Goal: Task Accomplishment & Management: Manage account settings

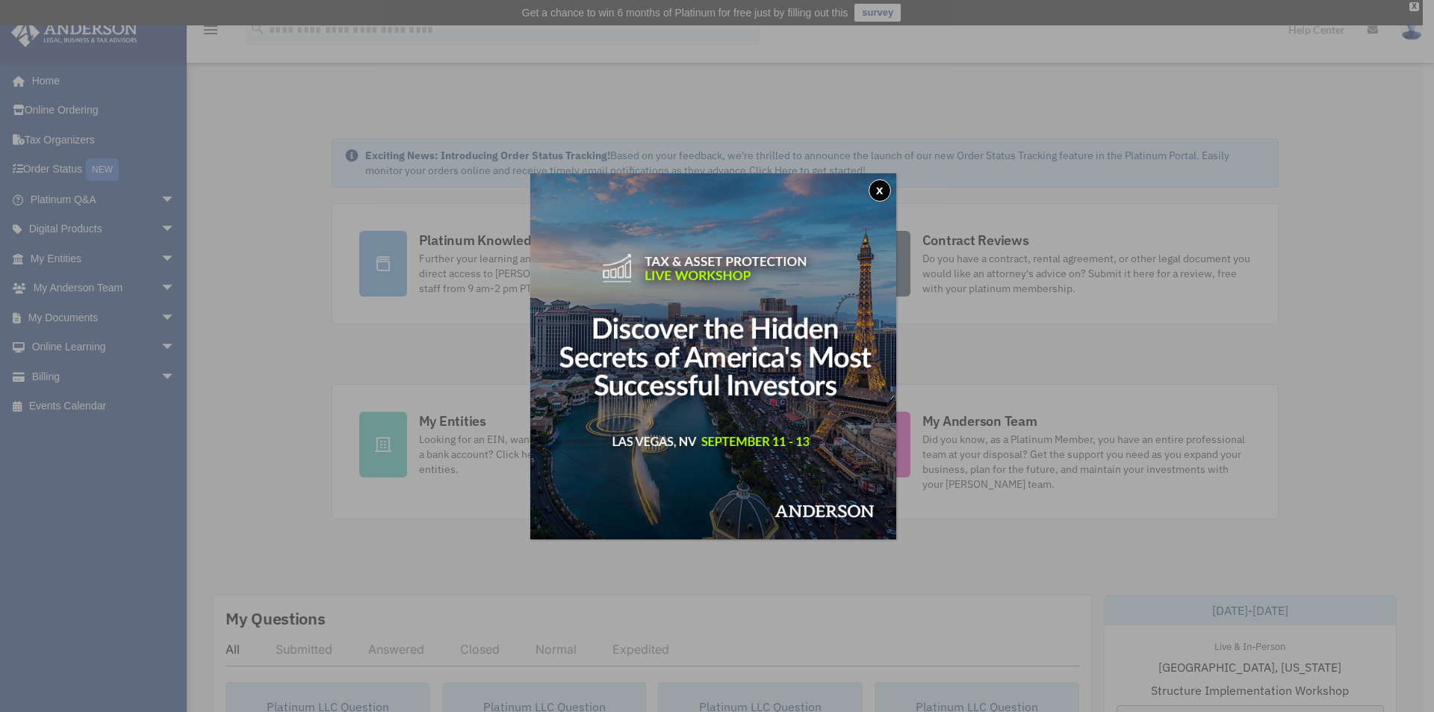
click at [880, 190] on button "x" at bounding box center [880, 190] width 22 height 22
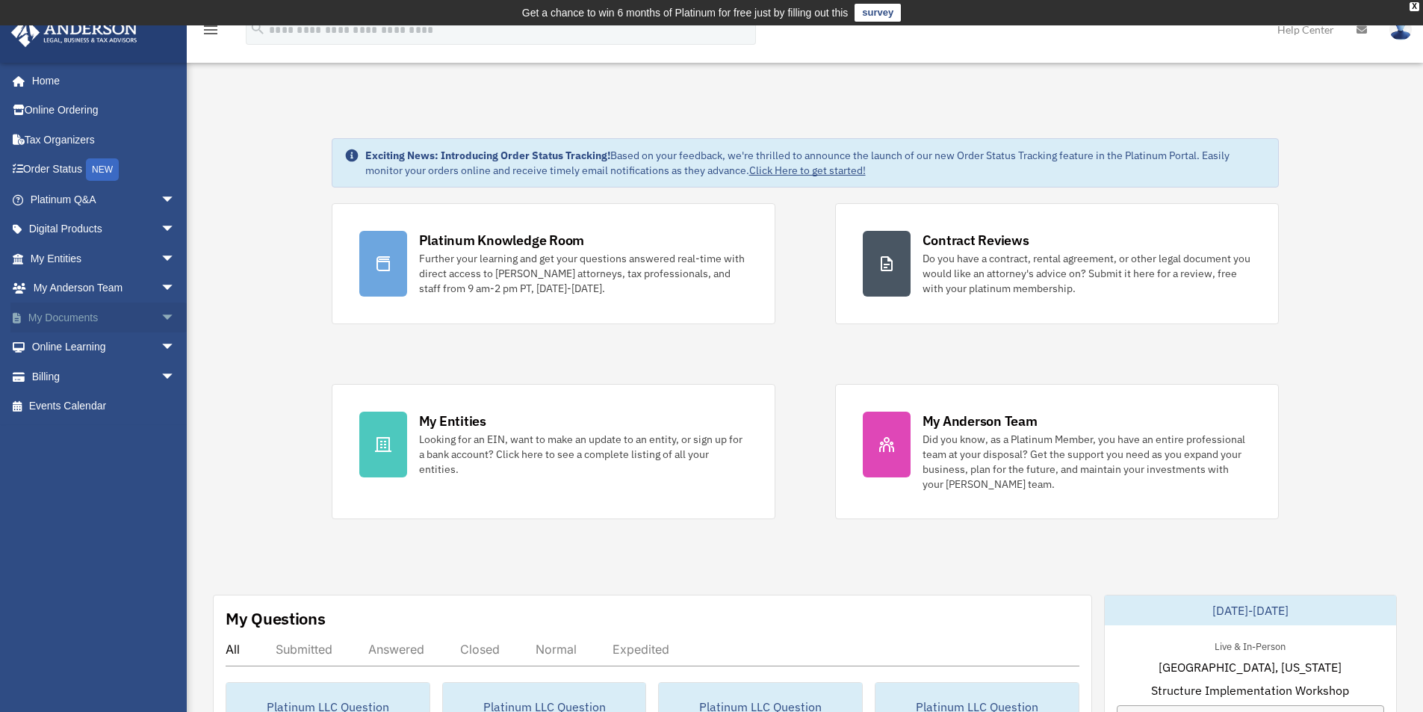
click at [98, 318] on link "My Documents arrow_drop_down" at bounding box center [103, 317] width 187 height 30
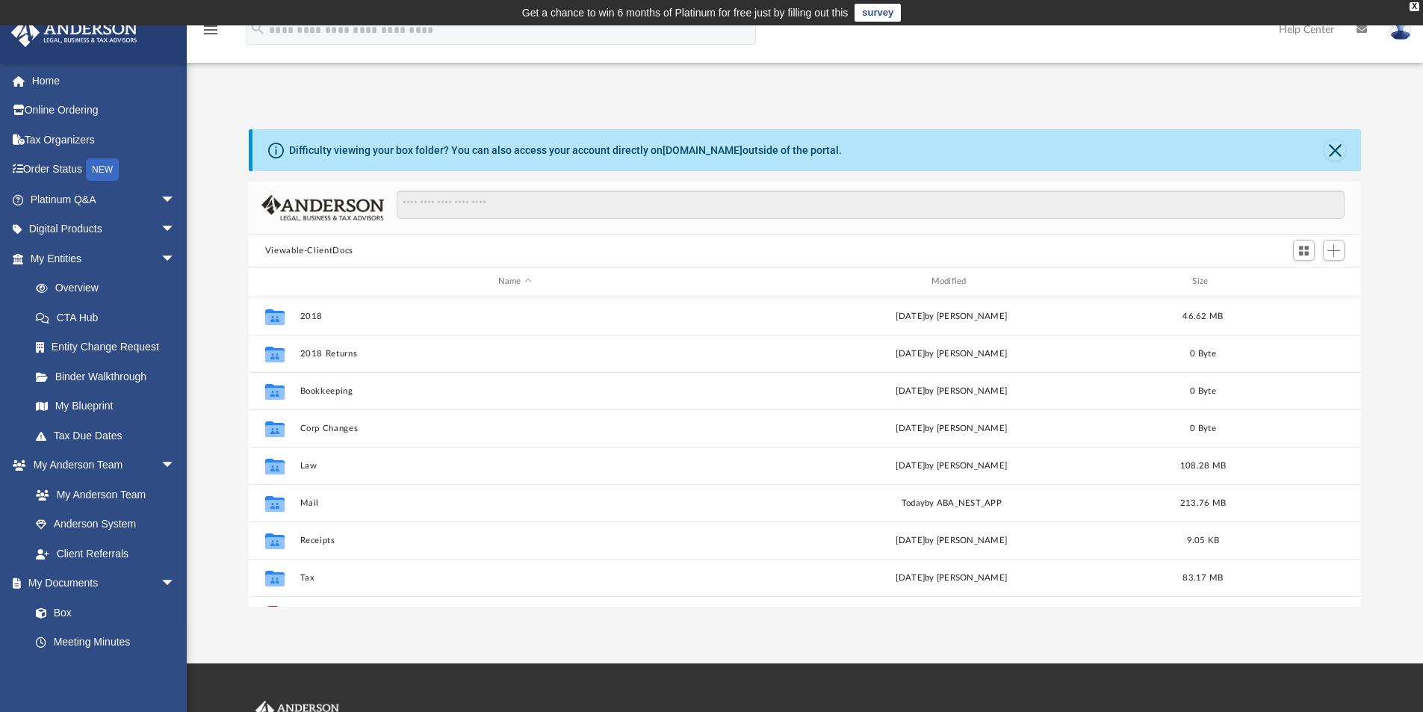
scroll to position [329, 1101]
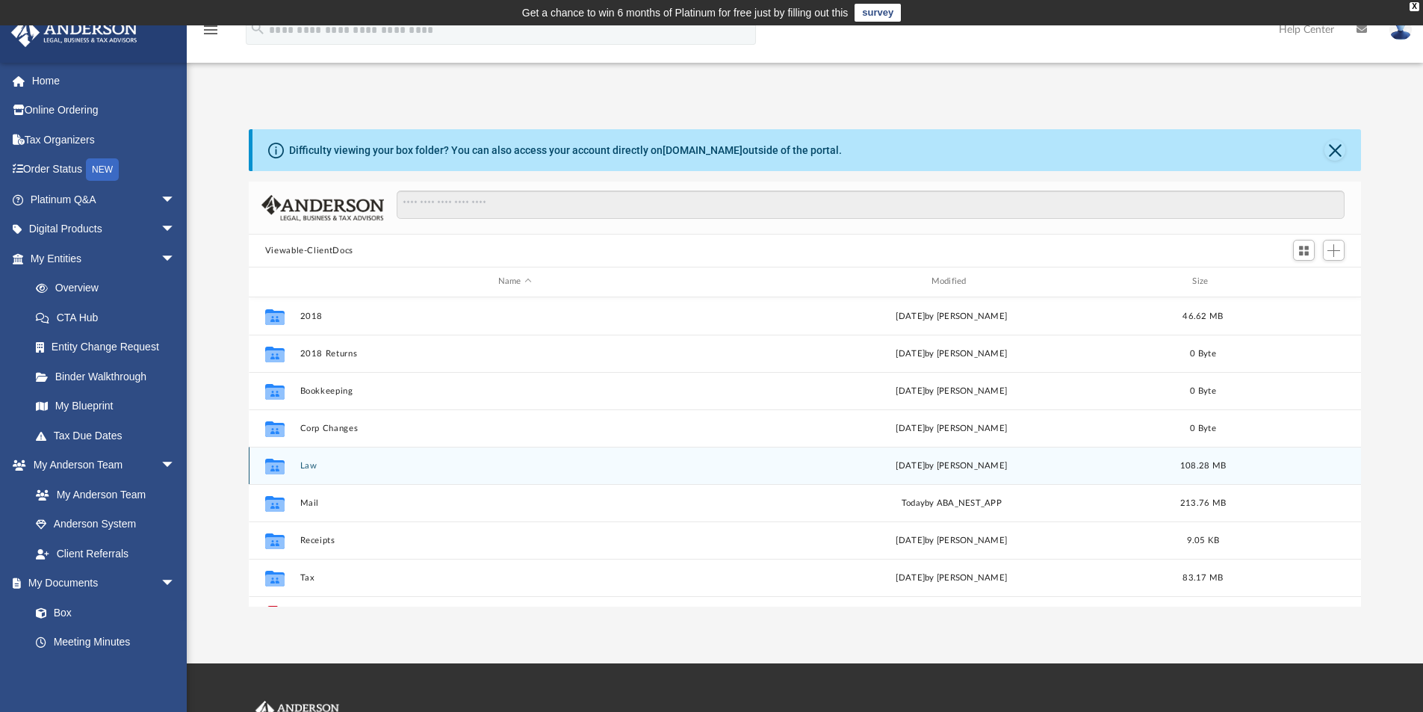
click at [308, 465] on button "Law" at bounding box center [514, 466] width 430 height 10
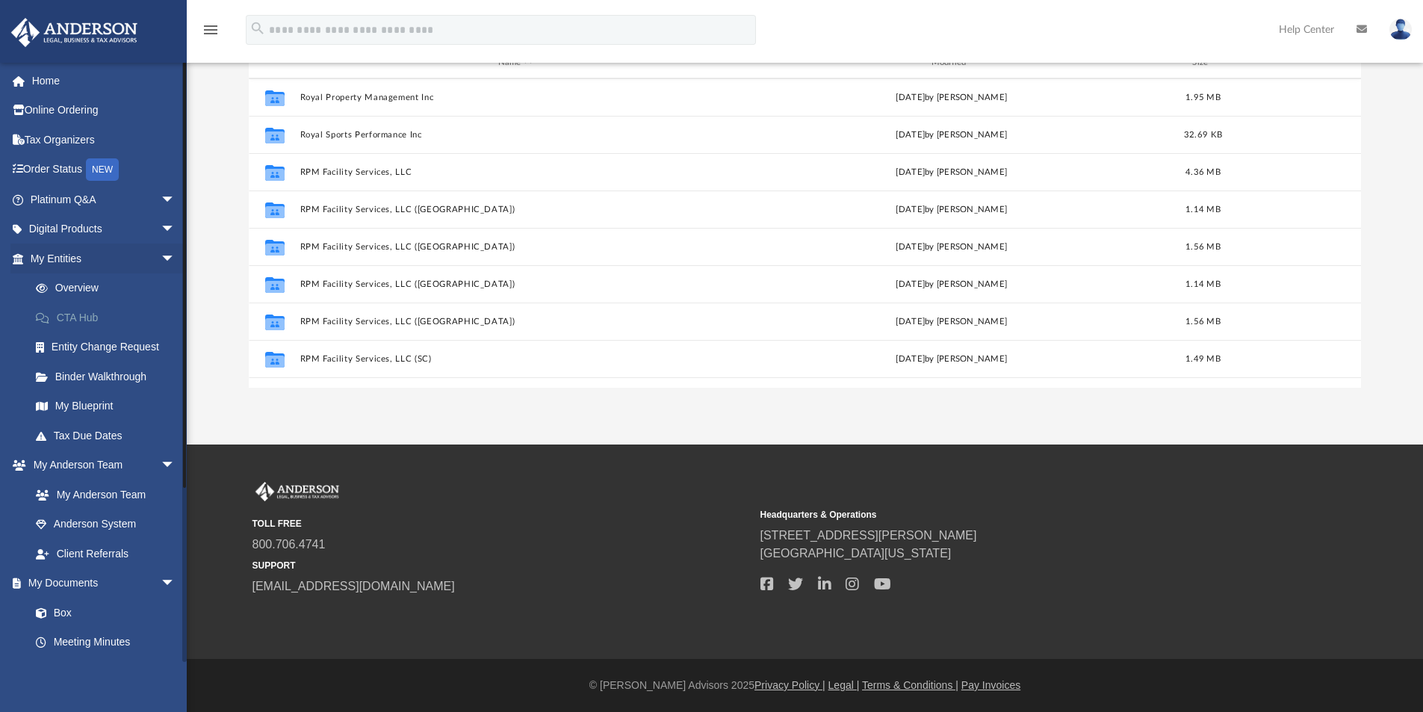
scroll to position [0, 0]
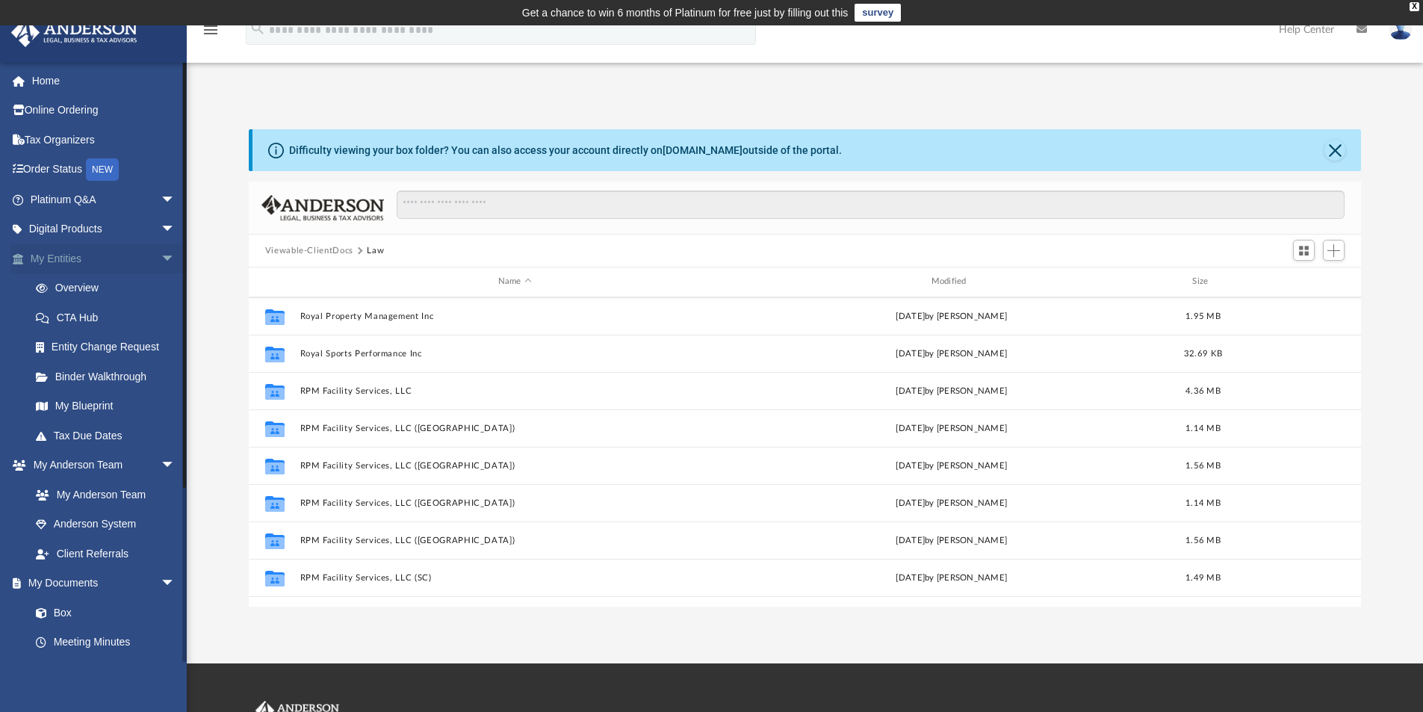
click at [78, 261] on link "My Entities arrow_drop_down" at bounding box center [103, 258] width 187 height 30
click at [77, 285] on link "Overview" at bounding box center [109, 288] width 177 height 30
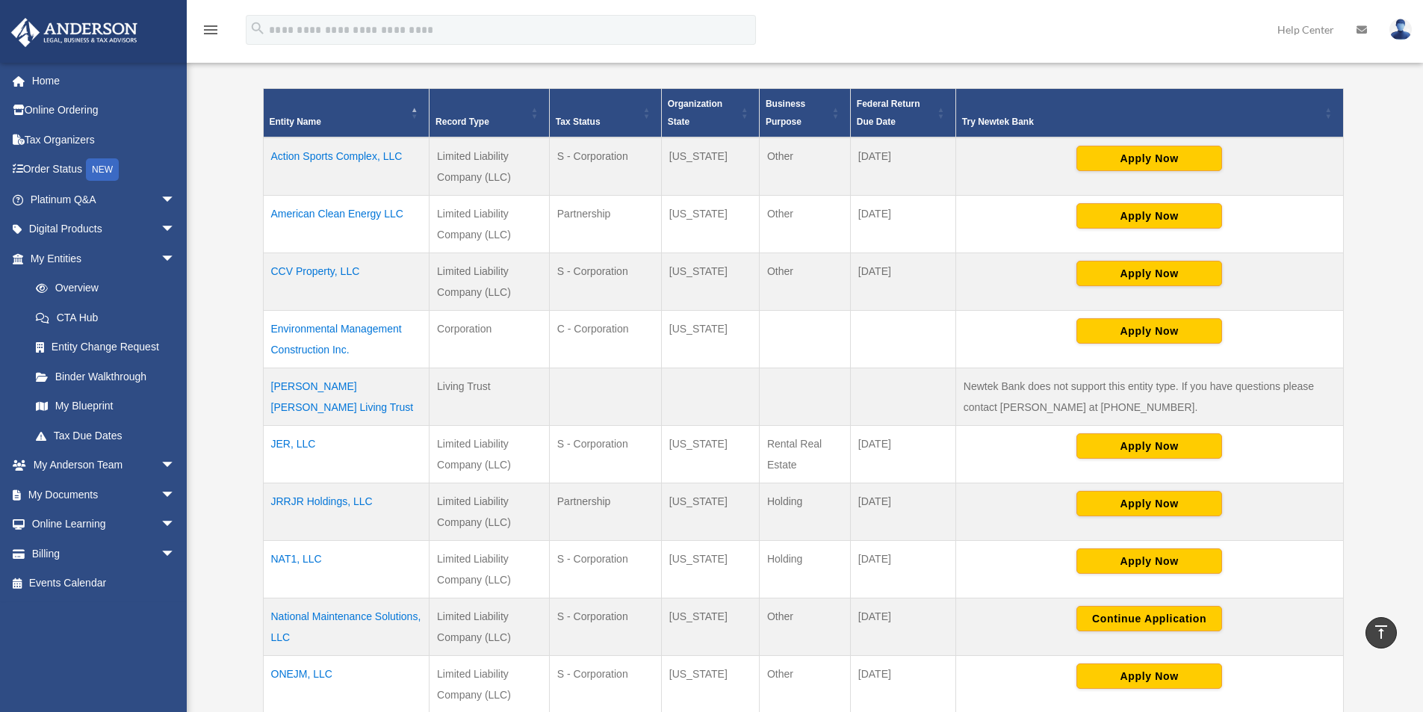
scroll to position [647, 0]
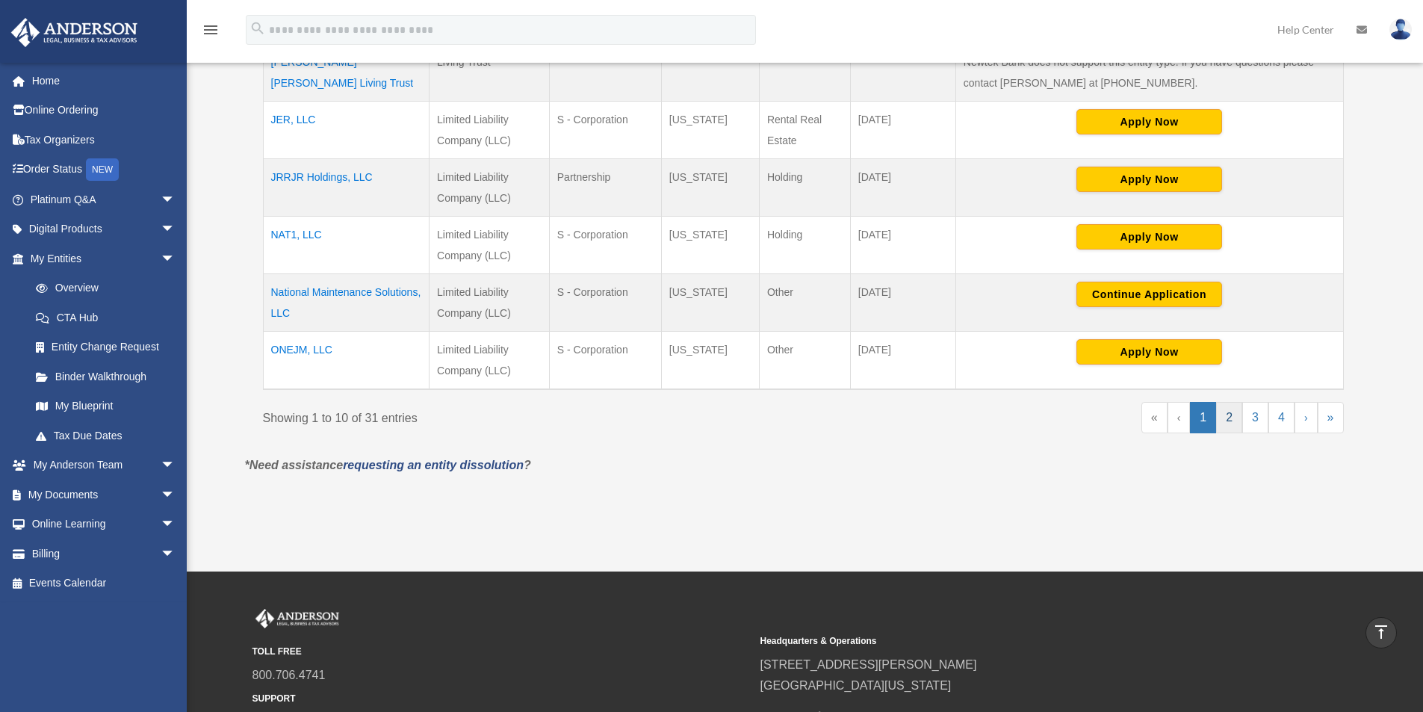
click at [1233, 421] on link "2" at bounding box center [1229, 417] width 26 height 31
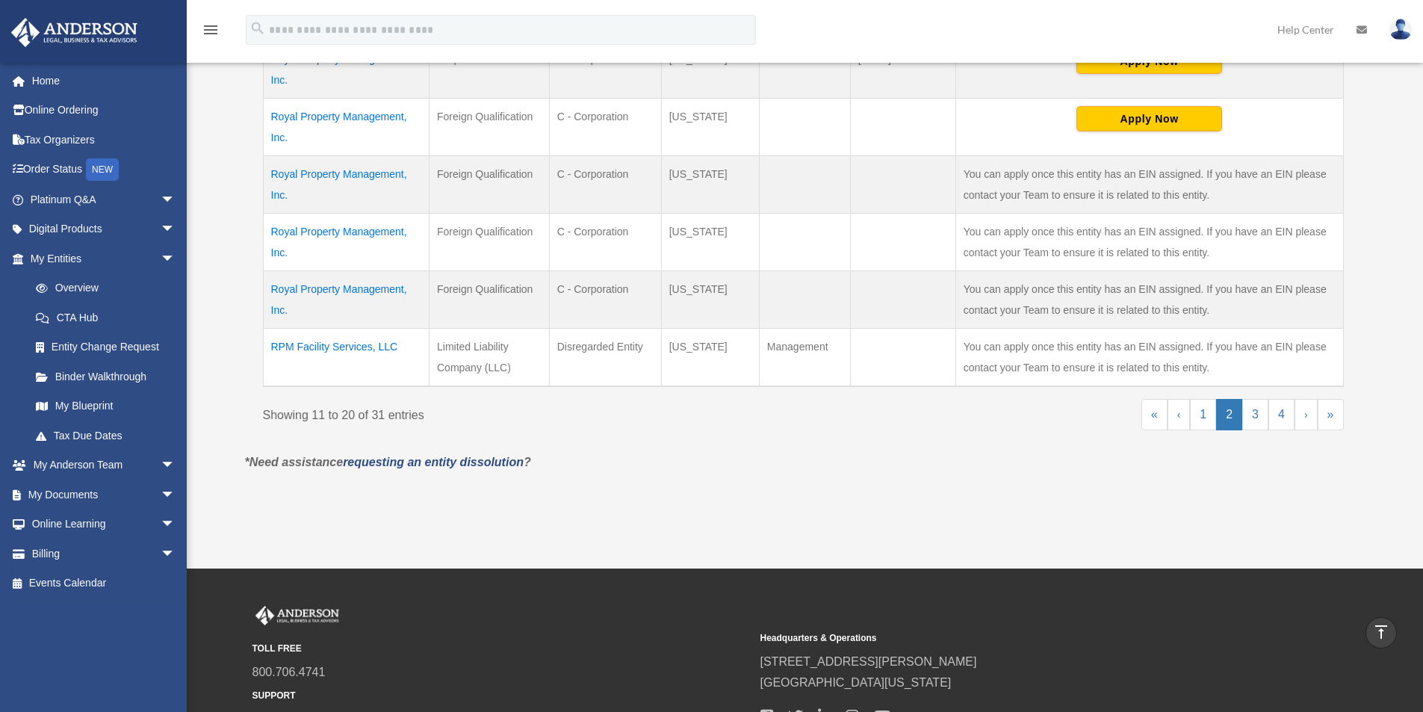
scroll to position [656, 0]
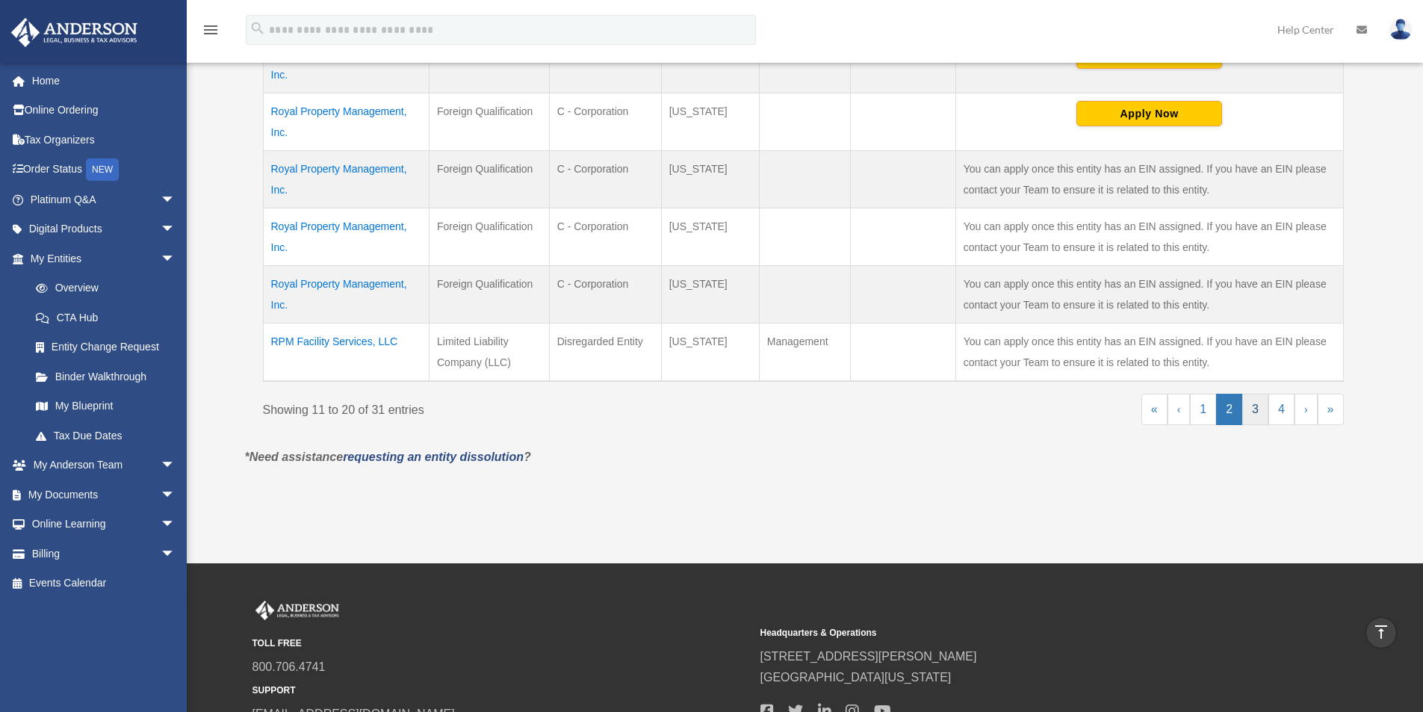
click at [1254, 412] on link "3" at bounding box center [1255, 409] width 26 height 31
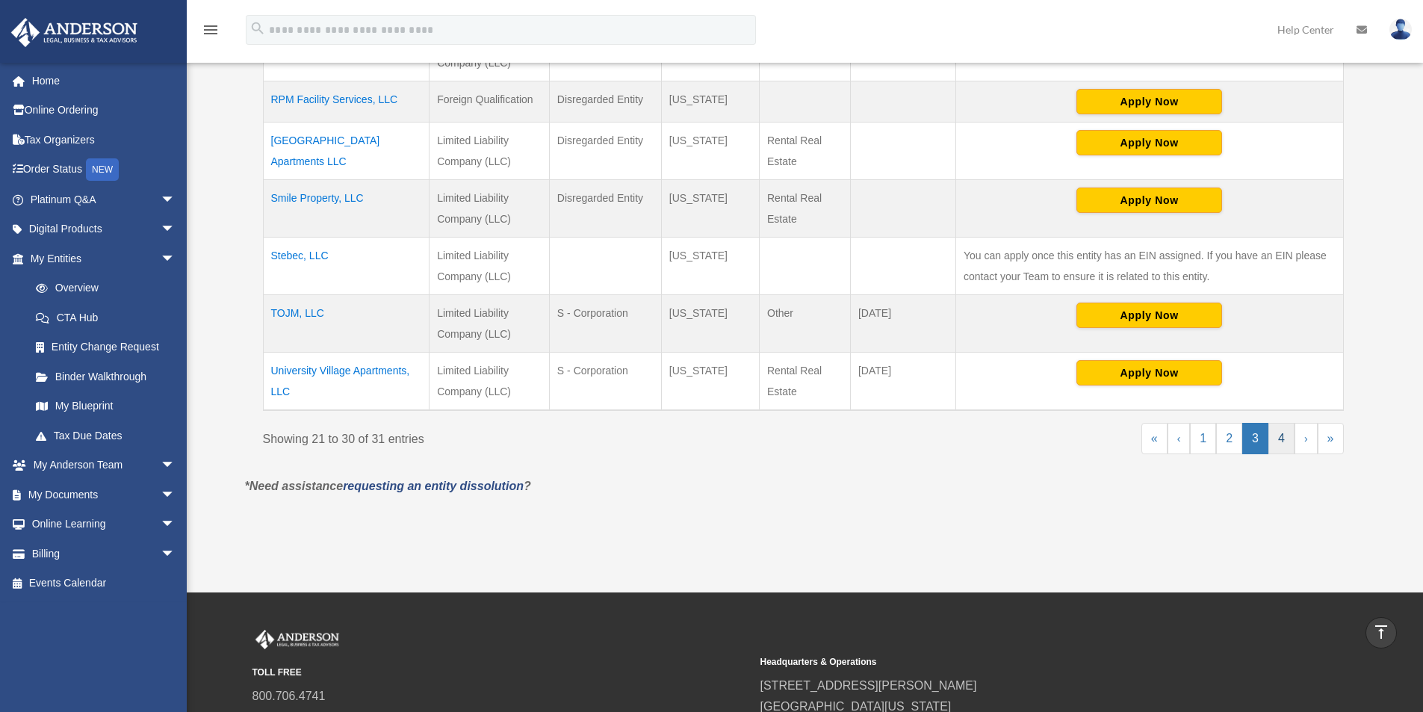
click at [1287, 441] on link "4" at bounding box center [1281, 438] width 26 height 31
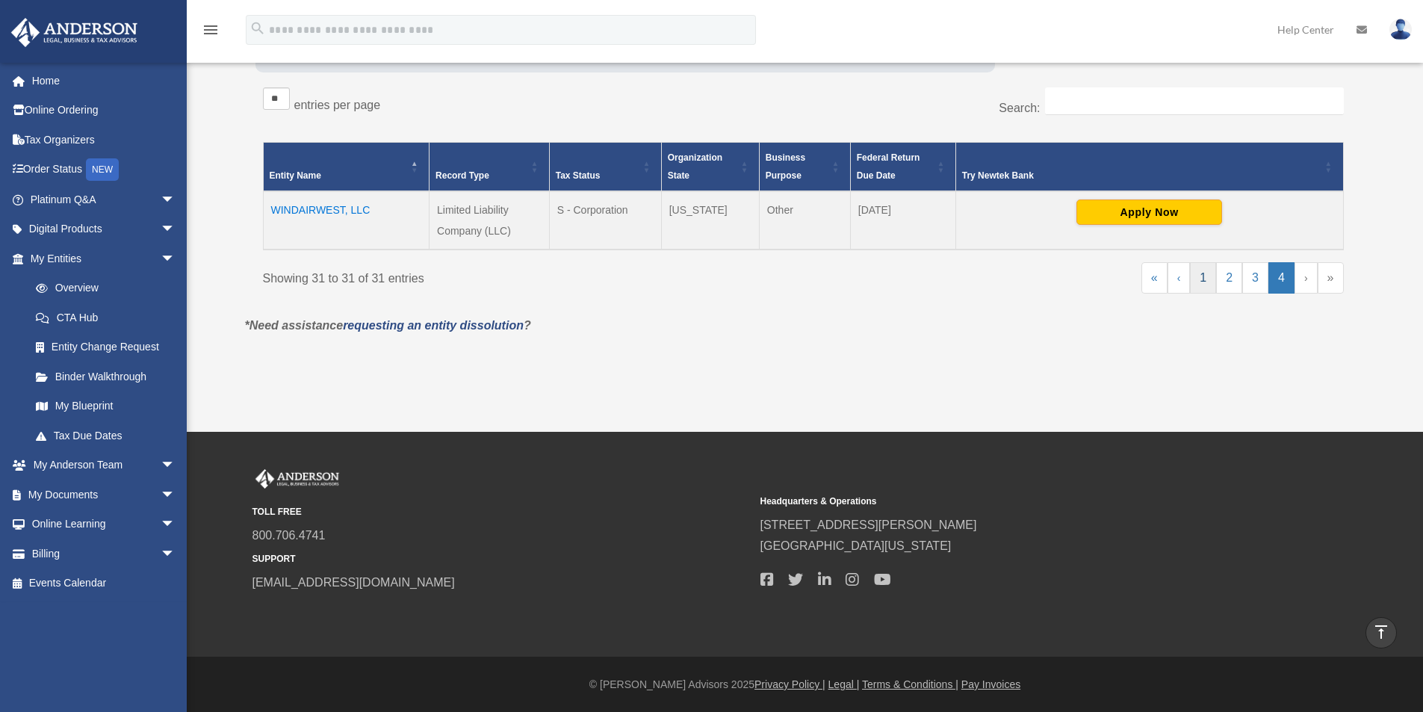
click at [1205, 282] on link "1" at bounding box center [1203, 277] width 26 height 31
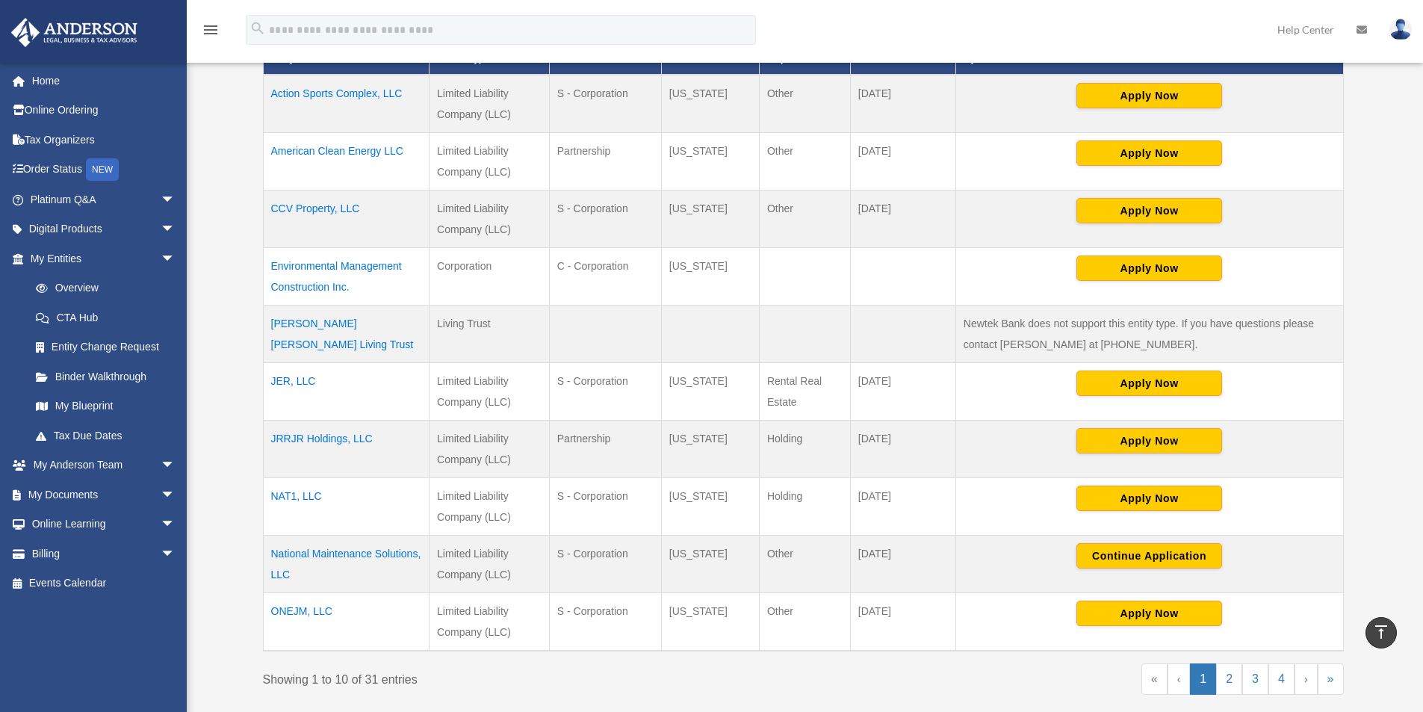
scroll to position [62, 0]
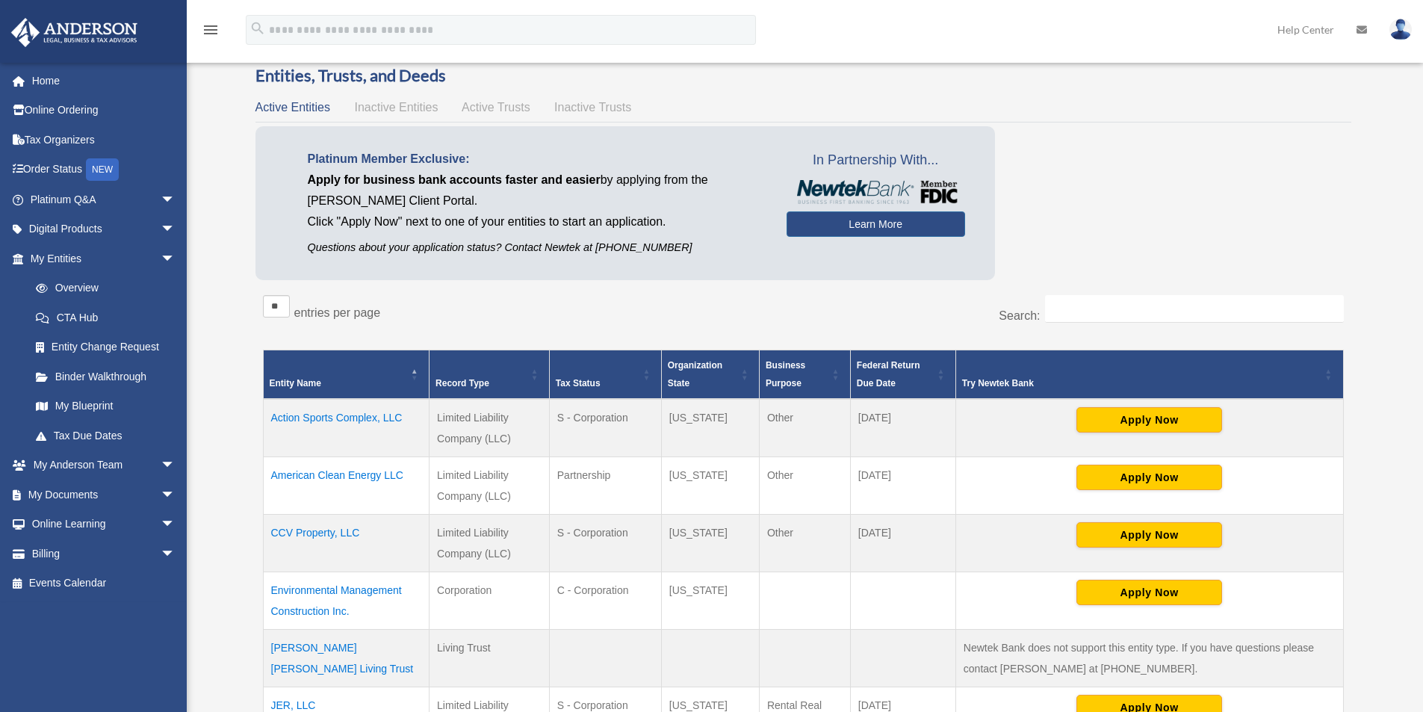
click at [417, 106] on span "Inactive Entities" at bounding box center [396, 107] width 84 height 13
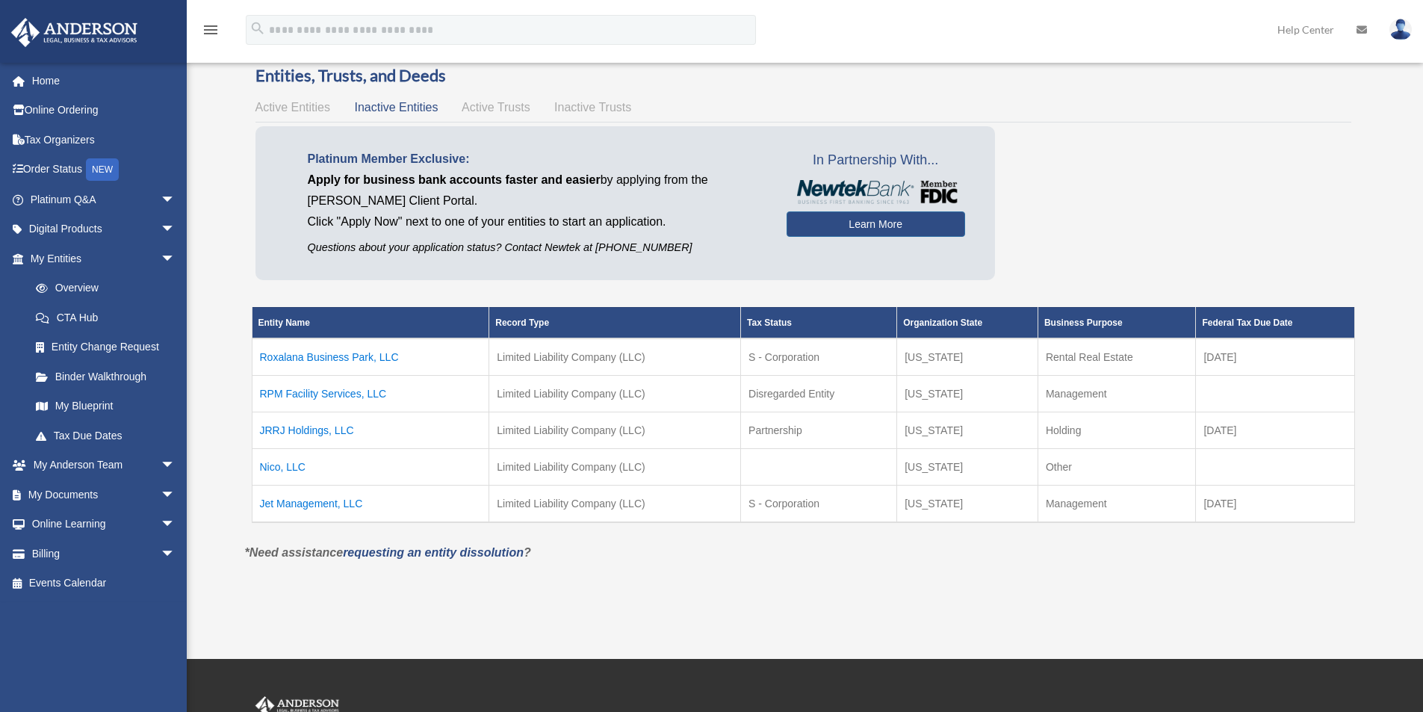
click at [298, 105] on span "Active Entities" at bounding box center [292, 107] width 75 height 13
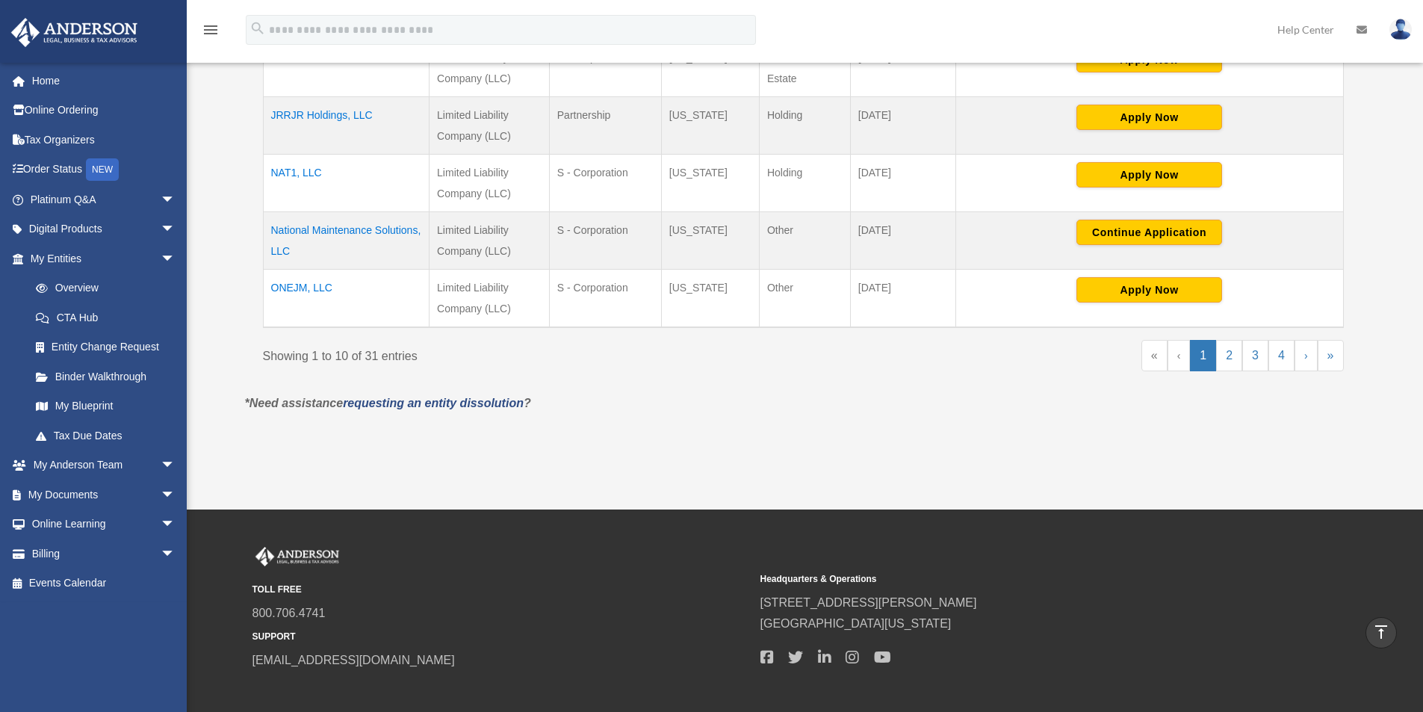
scroll to position [386, 0]
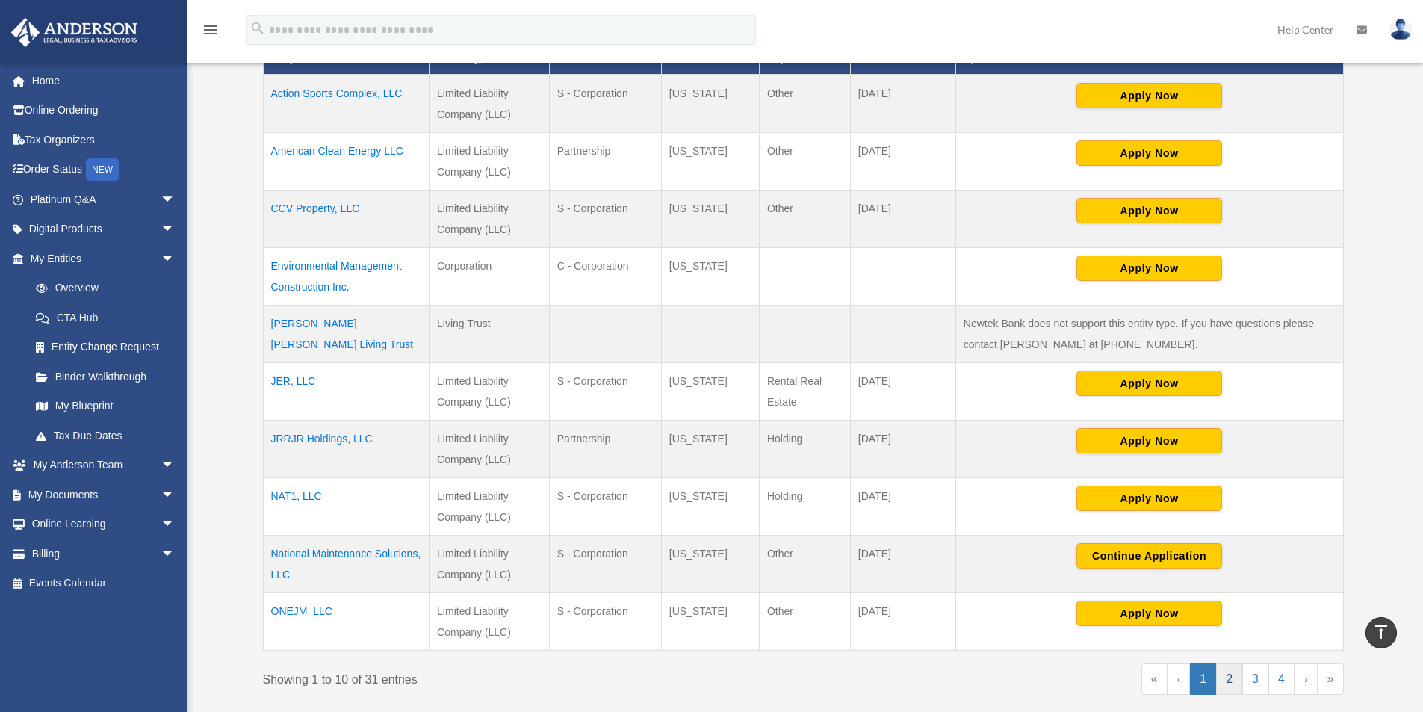
click at [1226, 681] on link "2" at bounding box center [1229, 678] width 26 height 31
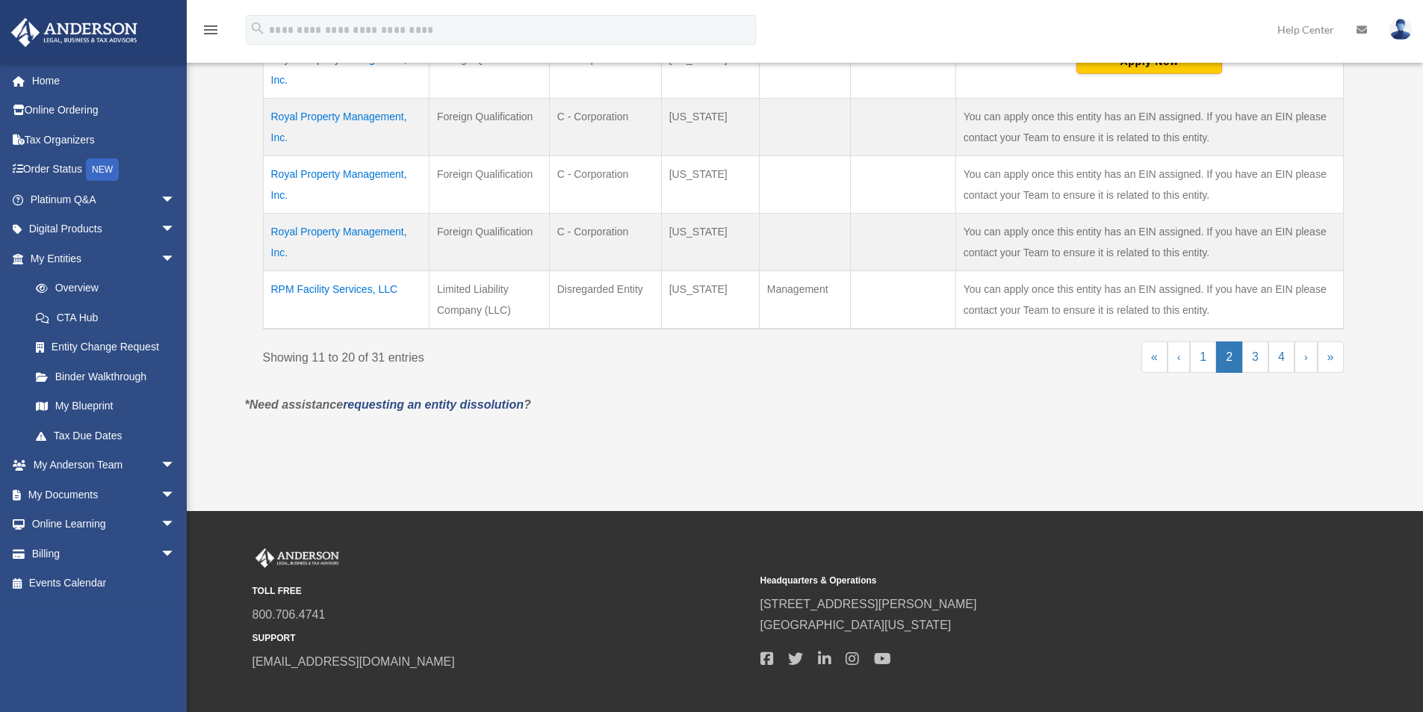
scroll to position [709, 0]
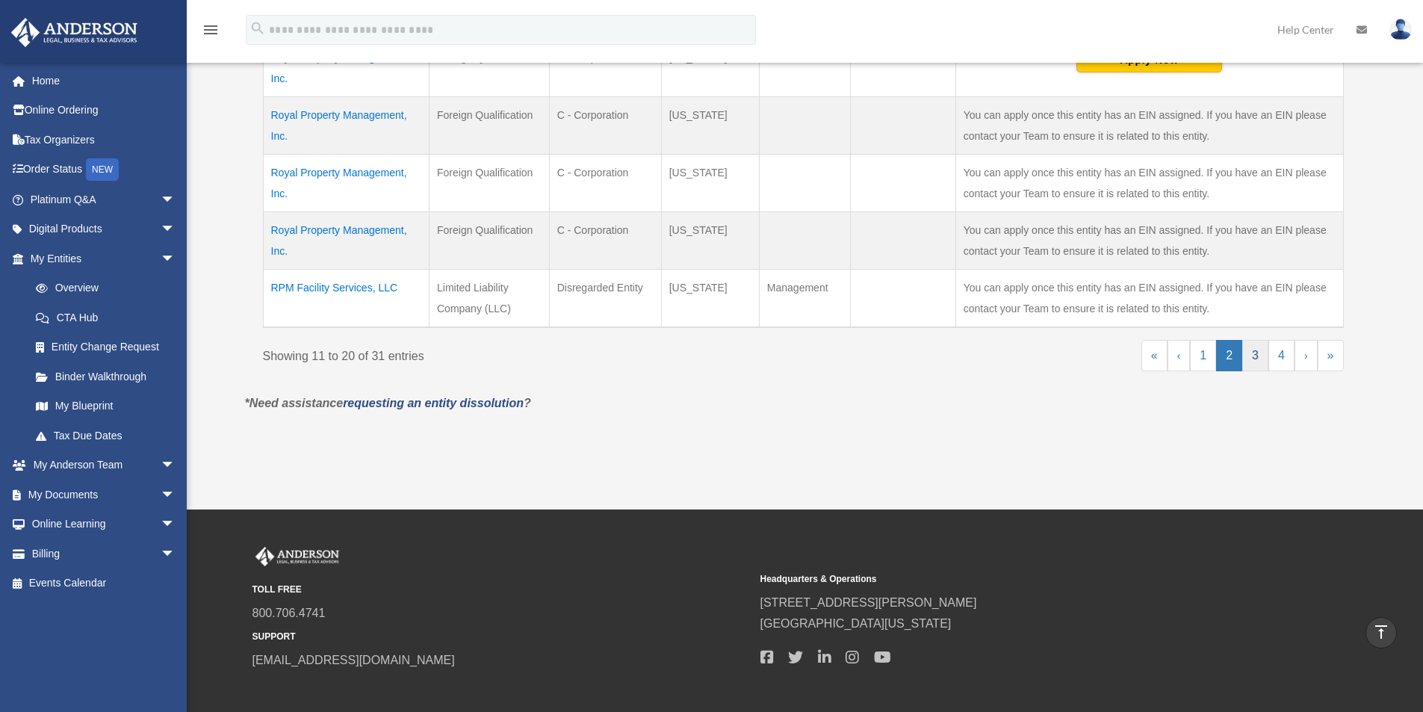
click at [1252, 355] on link "3" at bounding box center [1255, 355] width 26 height 31
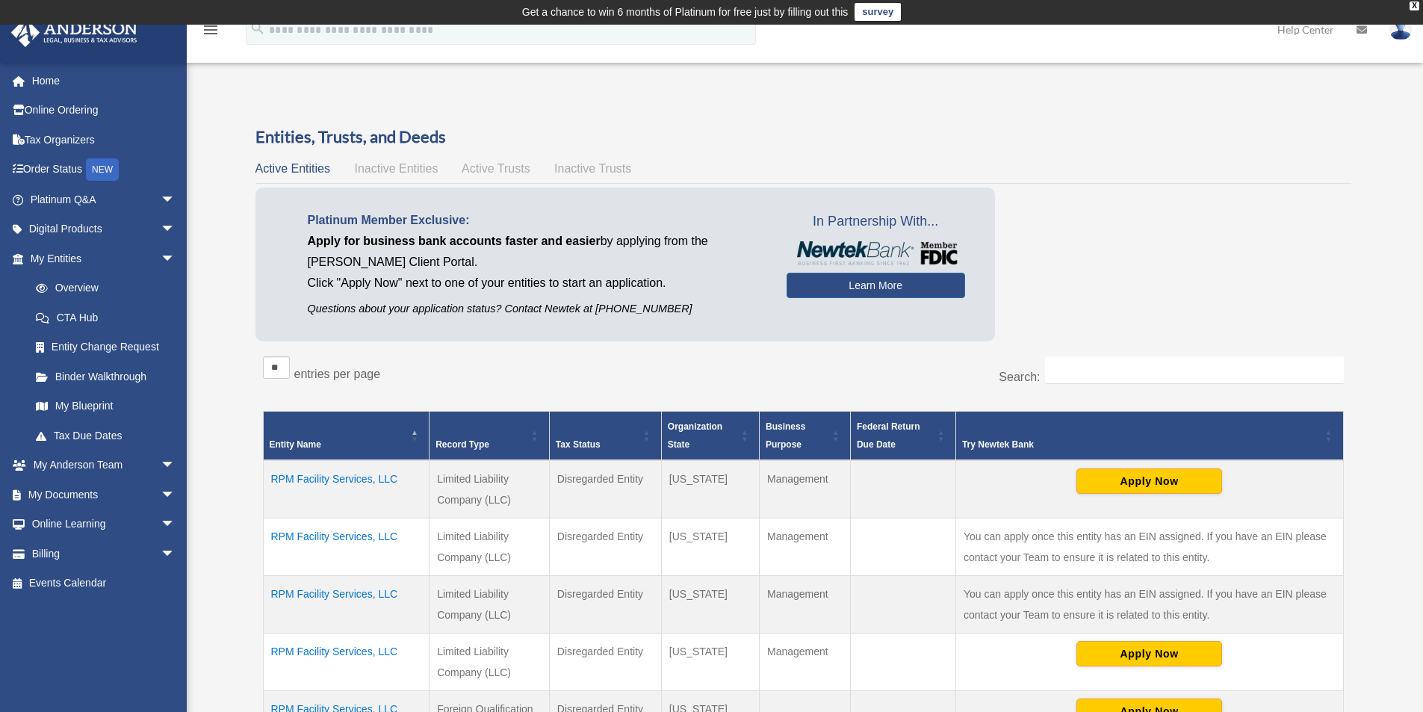
scroll to position [0, 0]
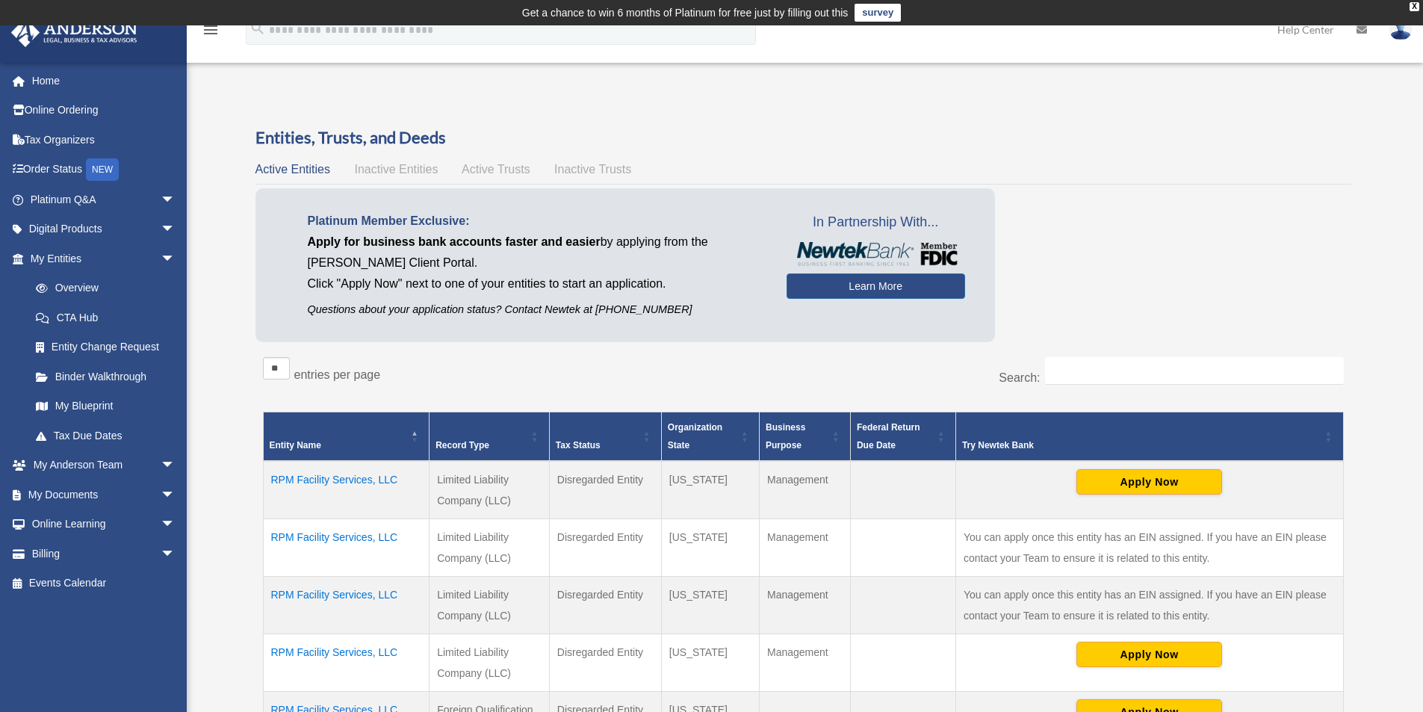
click at [514, 170] on span "Active Trusts" at bounding box center [496, 169] width 69 height 13
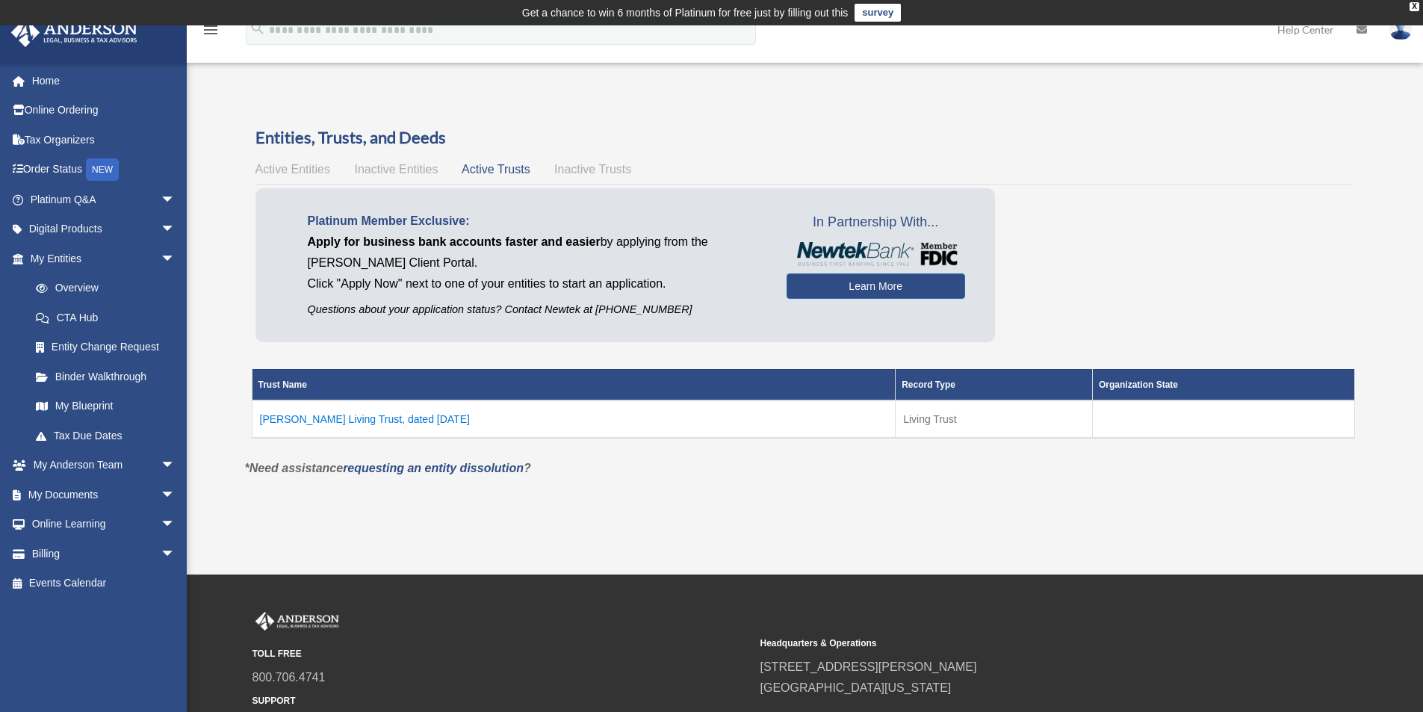
click at [397, 172] on span "Inactive Entities" at bounding box center [396, 169] width 84 height 13
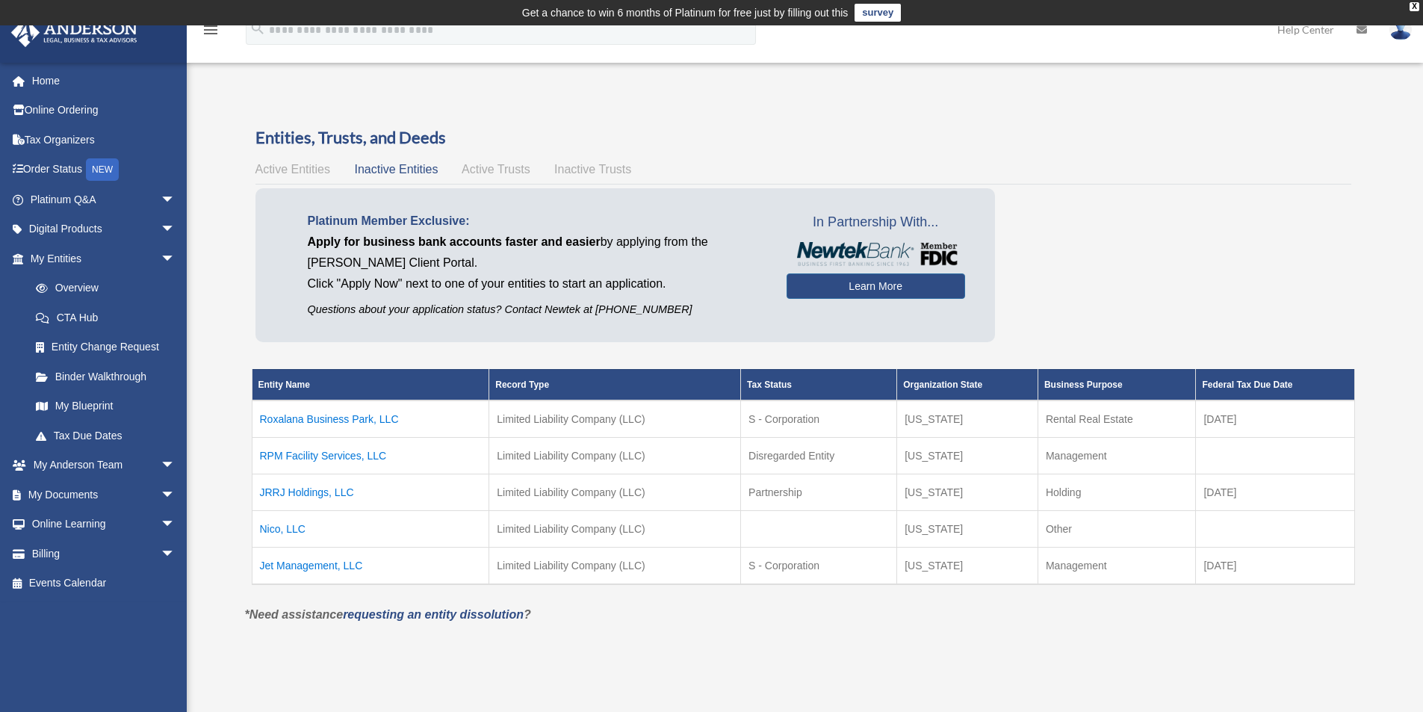
click at [327, 564] on td "Jet Management, LLC" at bounding box center [370, 565] width 237 height 37
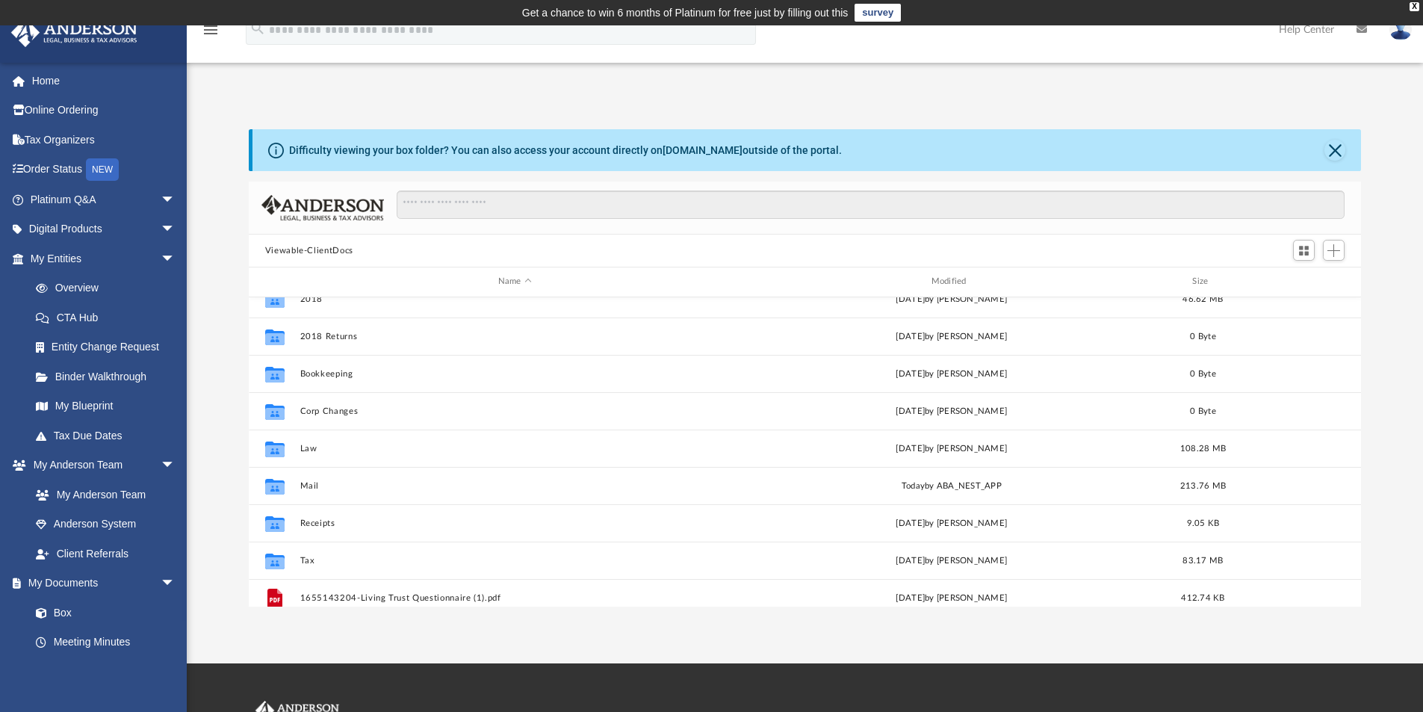
scroll to position [35, 0]
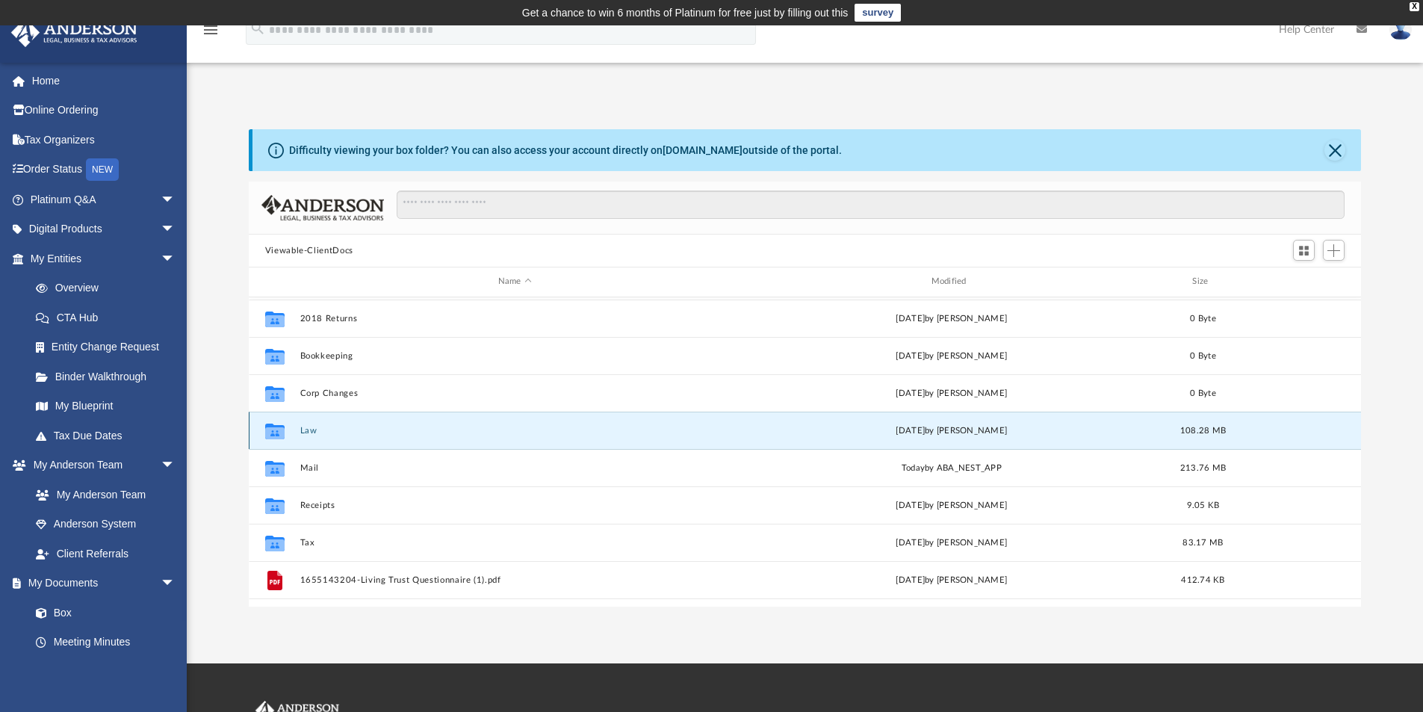
click at [306, 429] on button "Law" at bounding box center [514, 431] width 430 height 10
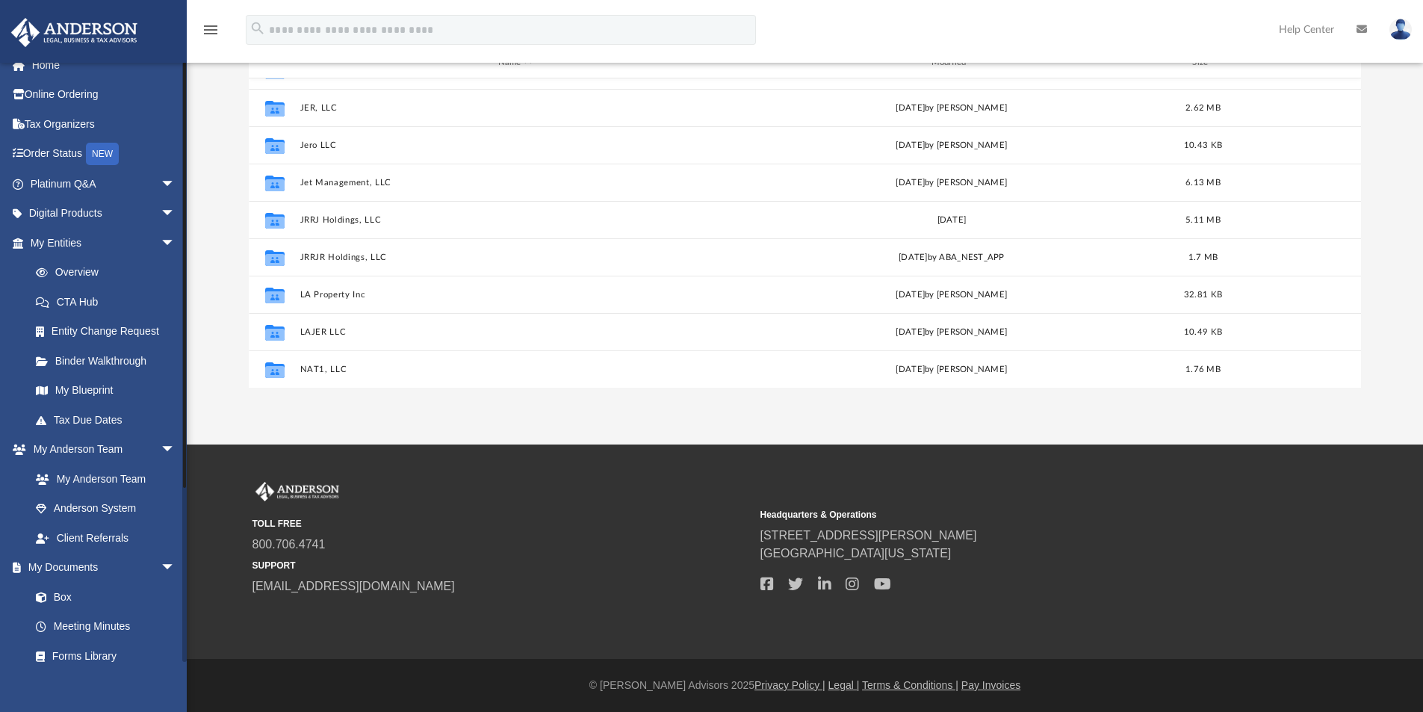
scroll to position [0, 0]
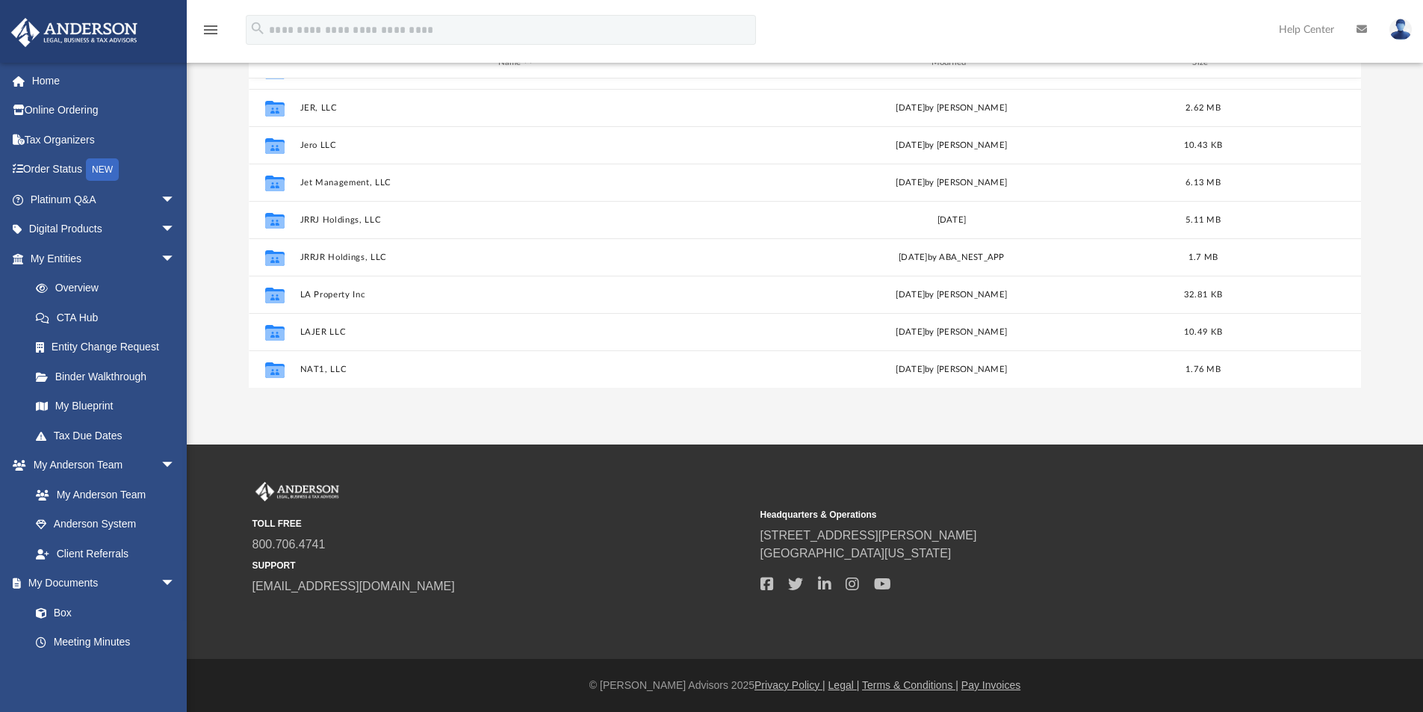
click at [1367, 29] on link at bounding box center [1361, 29] width 33 height 59
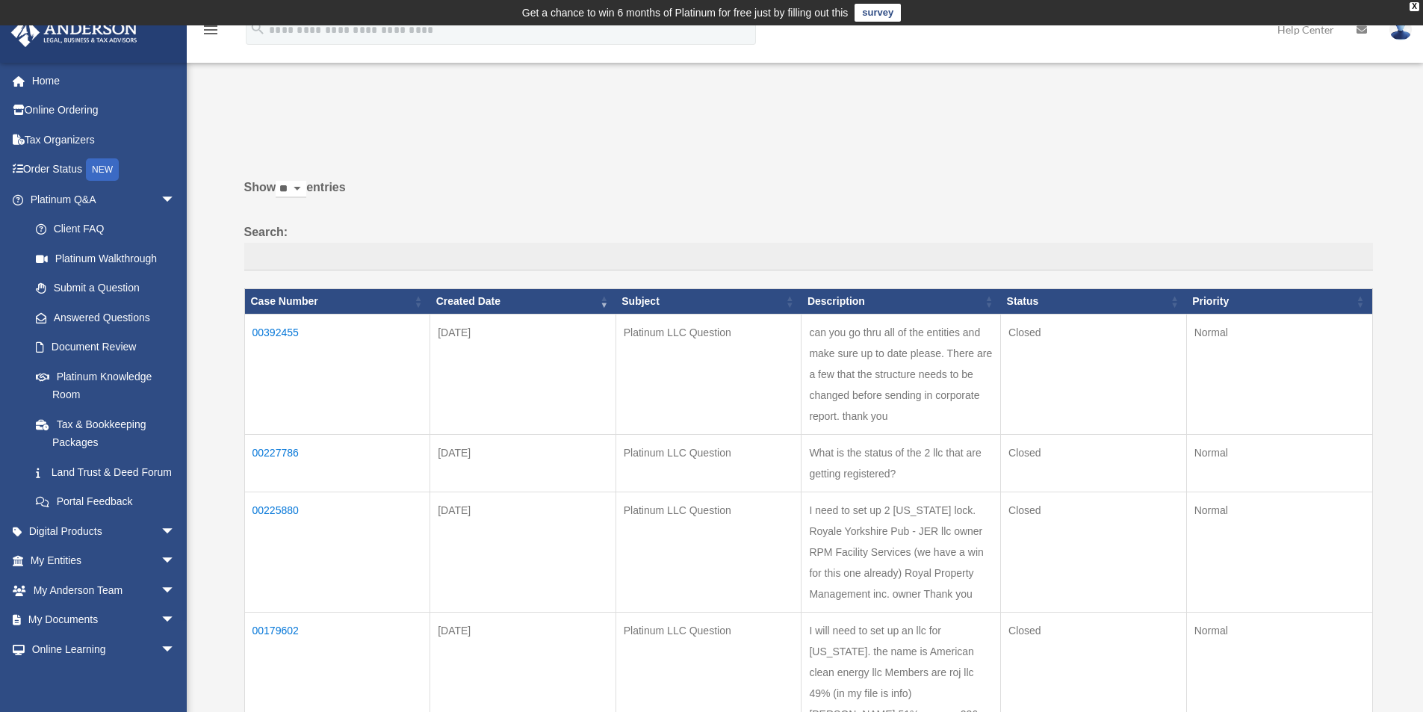
click at [1398, 36] on img at bounding box center [1400, 30] width 22 height 22
click at [1314, 124] on div at bounding box center [1182, 117] width 357 height 18
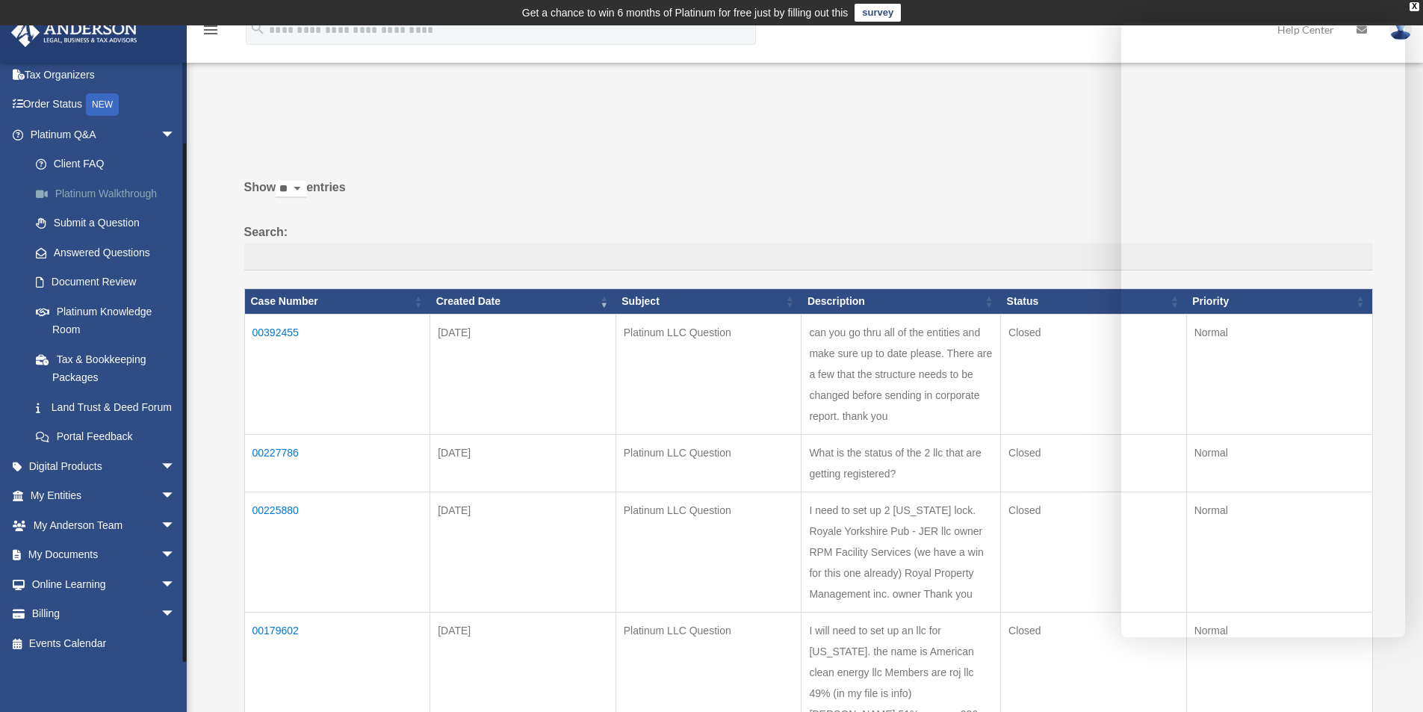
scroll to position [323, 0]
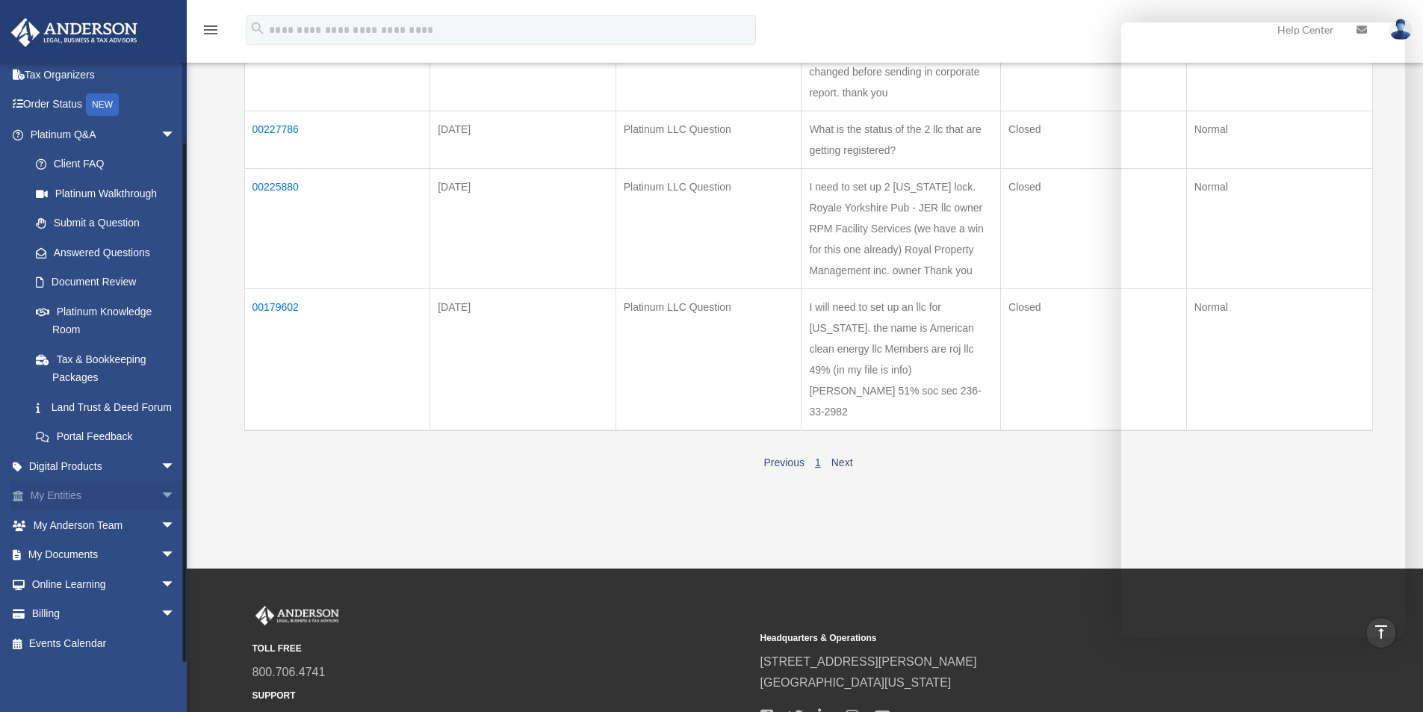
click at [161, 491] on span "arrow_drop_down" at bounding box center [176, 496] width 30 height 31
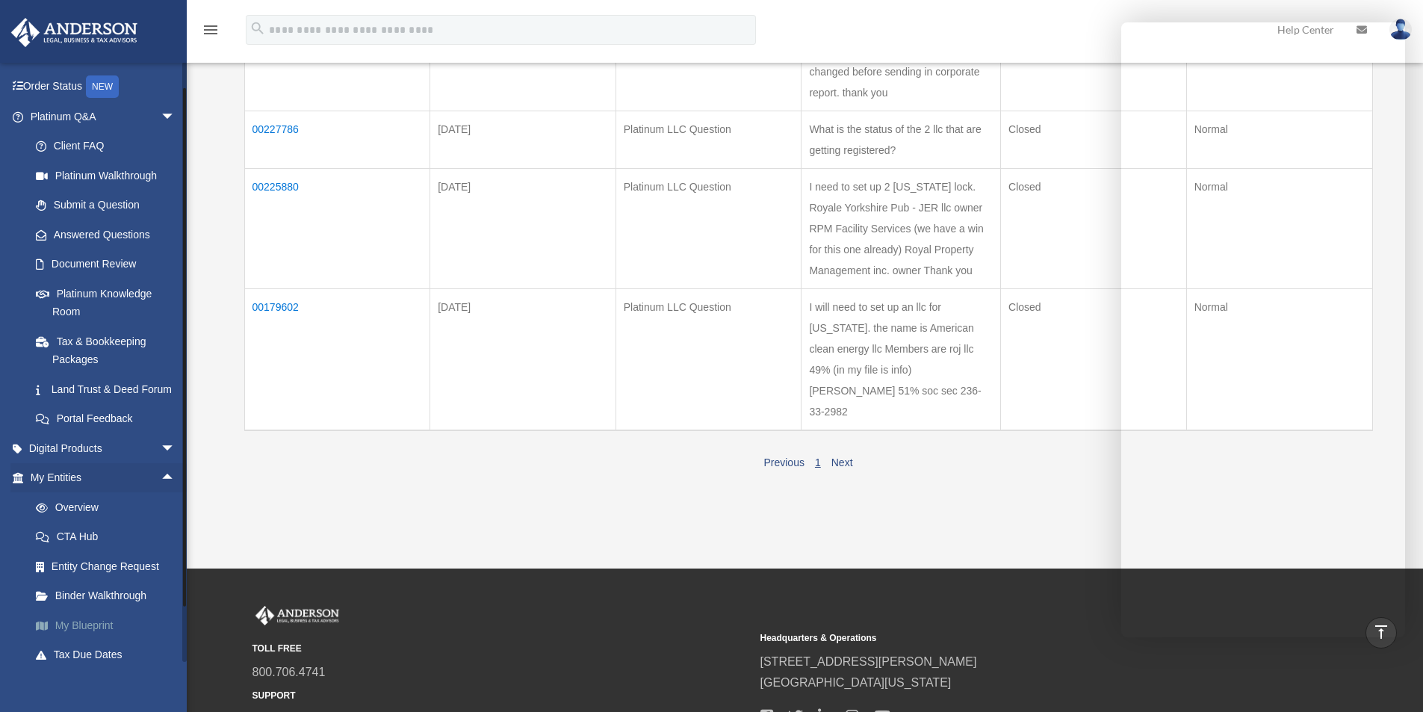
scroll to position [260, 0]
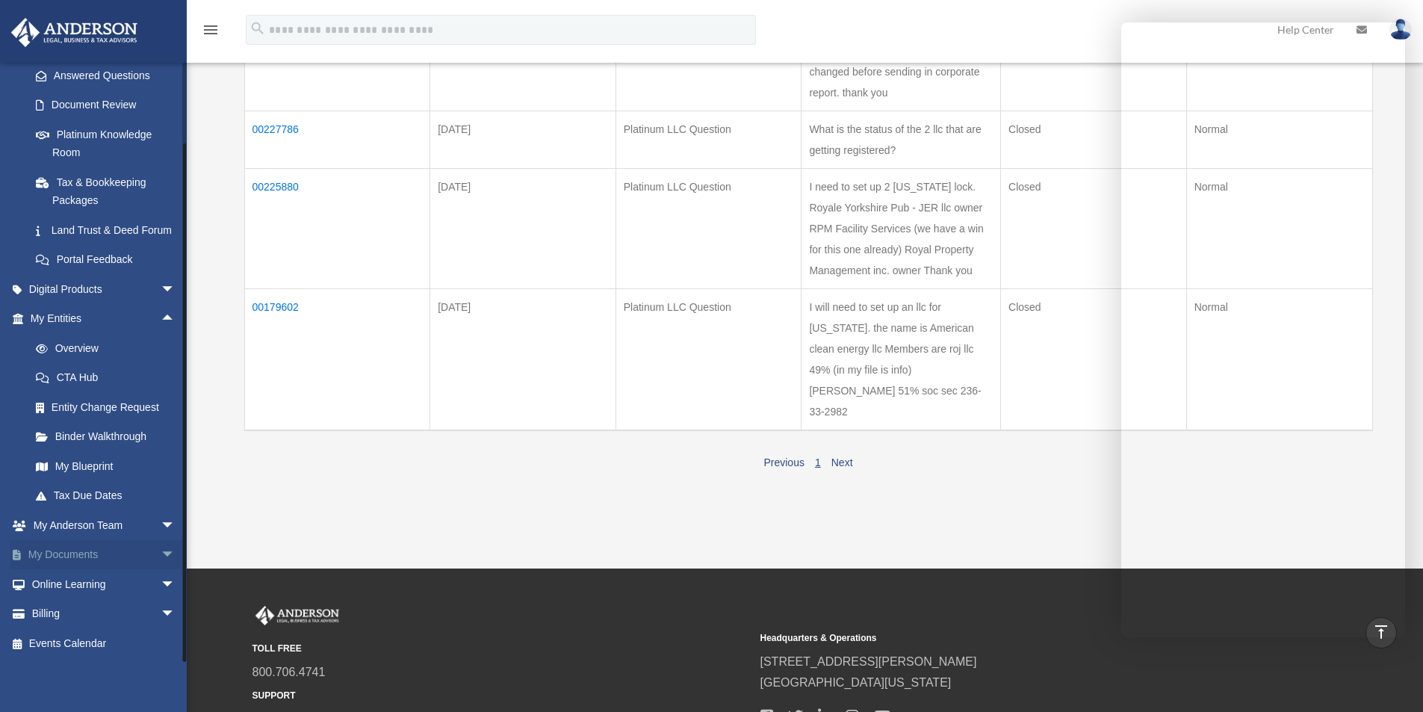
click at [161, 559] on span "arrow_drop_down" at bounding box center [176, 555] width 30 height 31
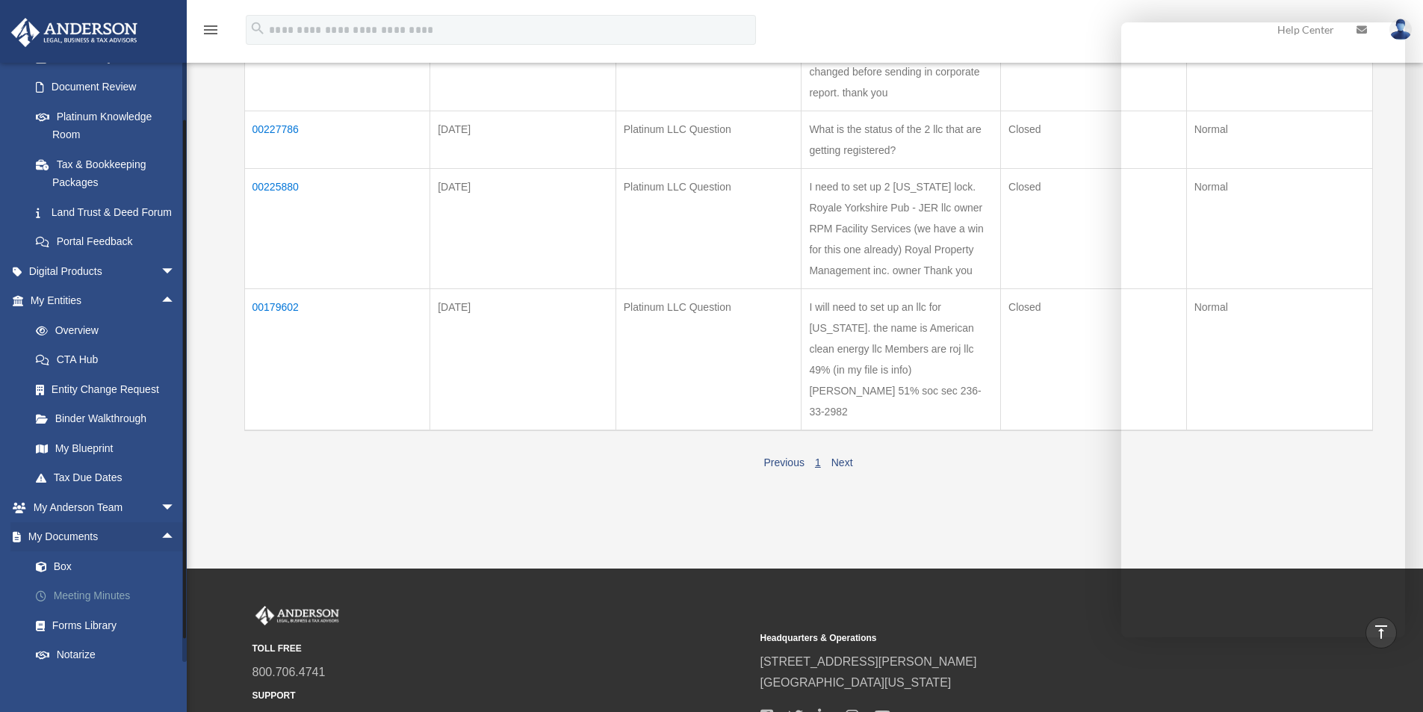
scroll to position [378, 0]
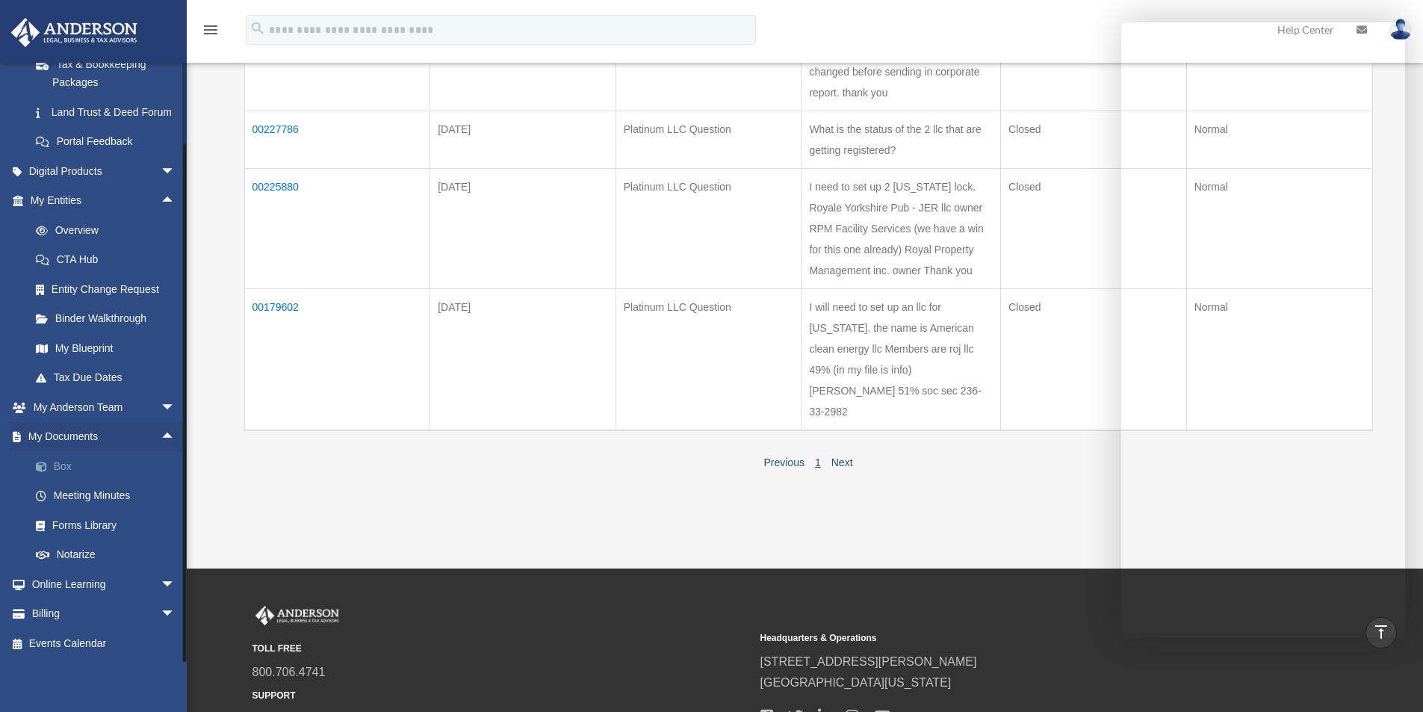
click at [72, 461] on link "Box" at bounding box center [109, 466] width 177 height 30
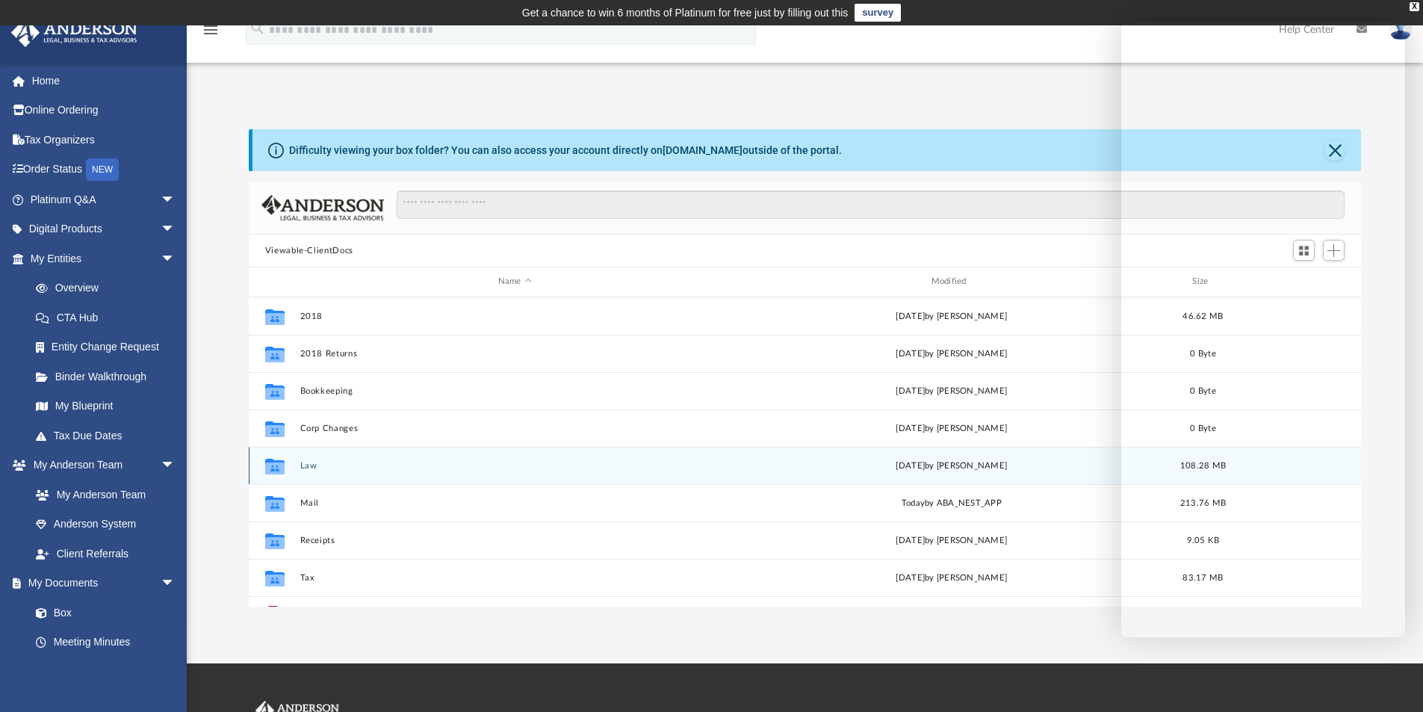
scroll to position [329, 1101]
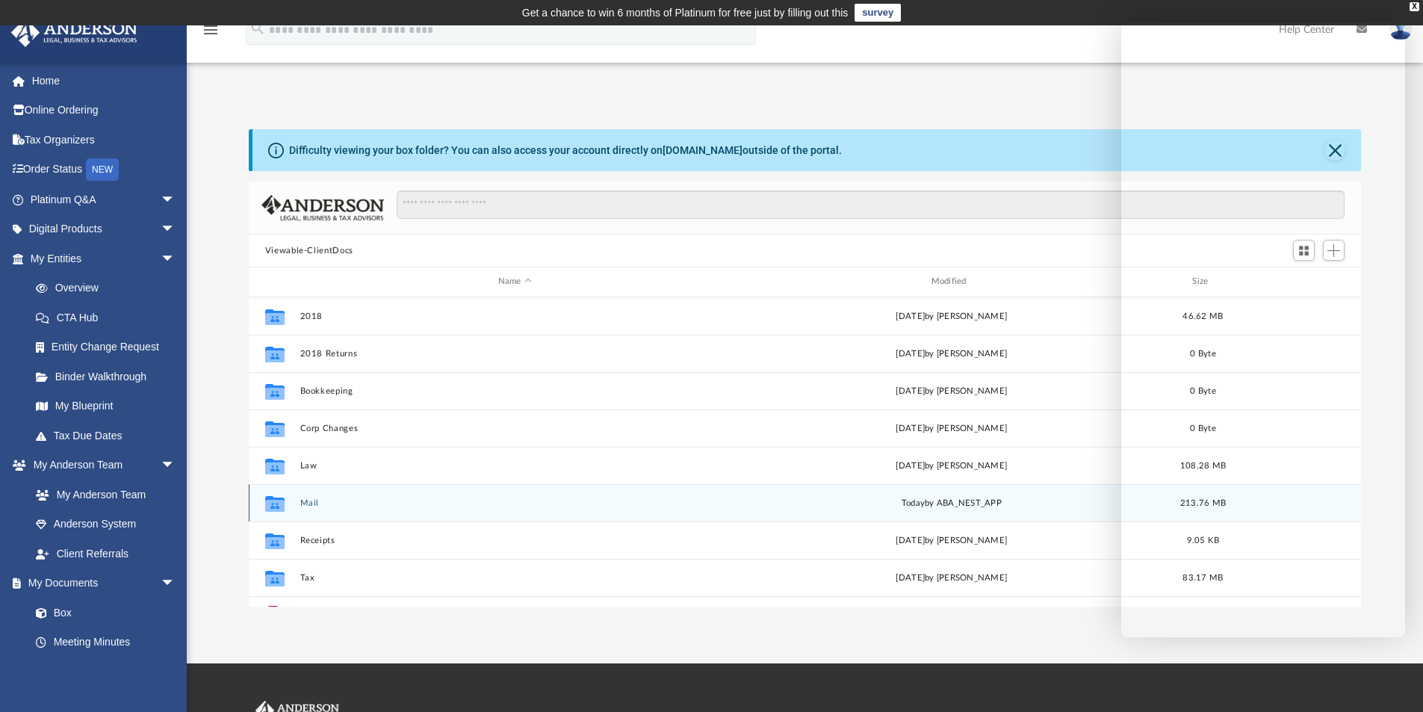
click at [312, 502] on button "Mail" at bounding box center [514, 503] width 430 height 10
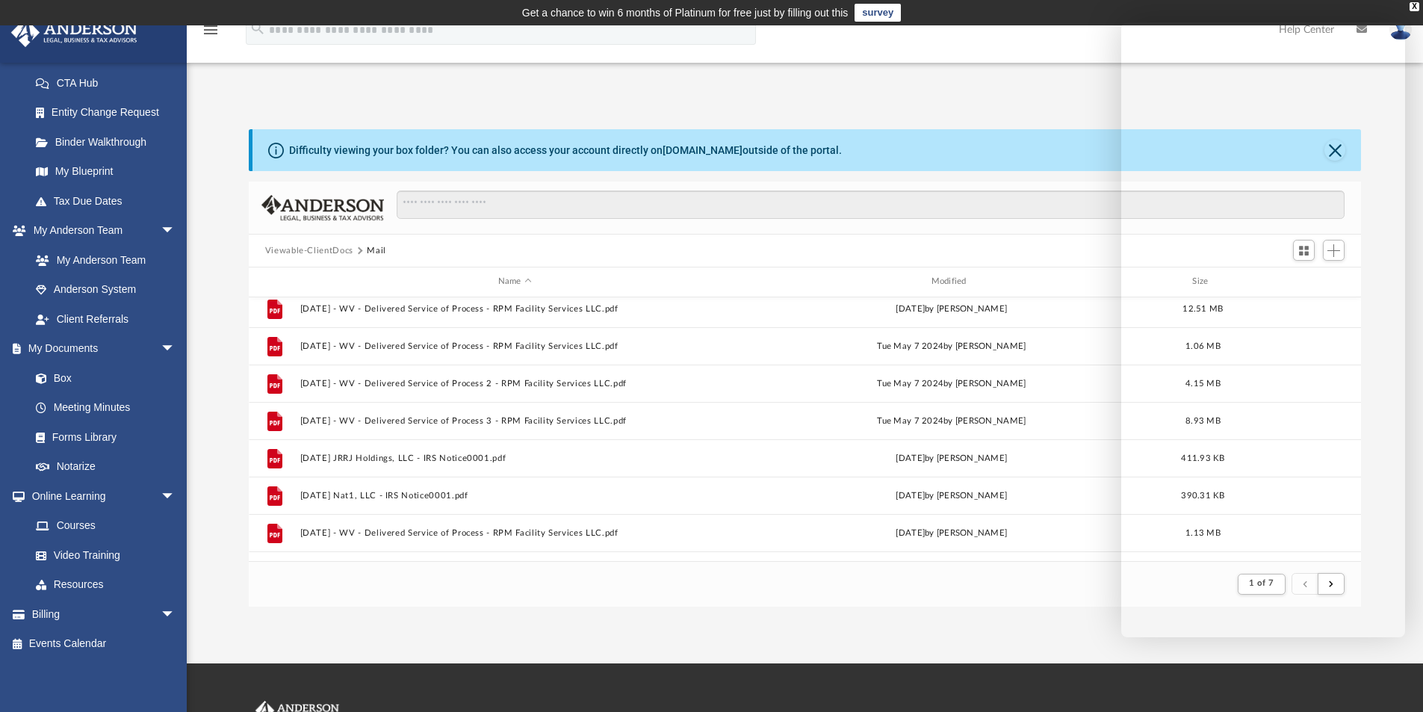
scroll to position [0, 0]
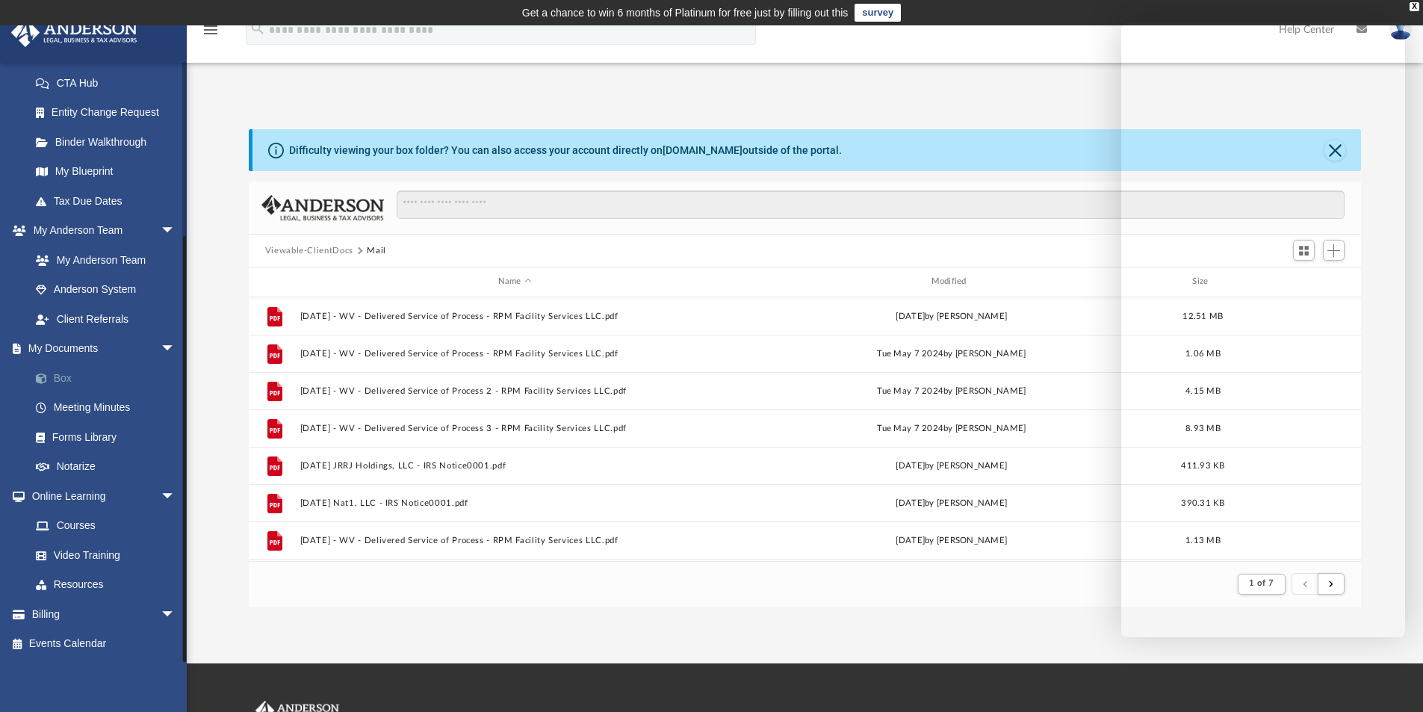
click at [67, 374] on link "Box" at bounding box center [109, 378] width 177 height 30
click at [140, 349] on link "My Documents arrow_drop_down" at bounding box center [103, 349] width 187 height 30
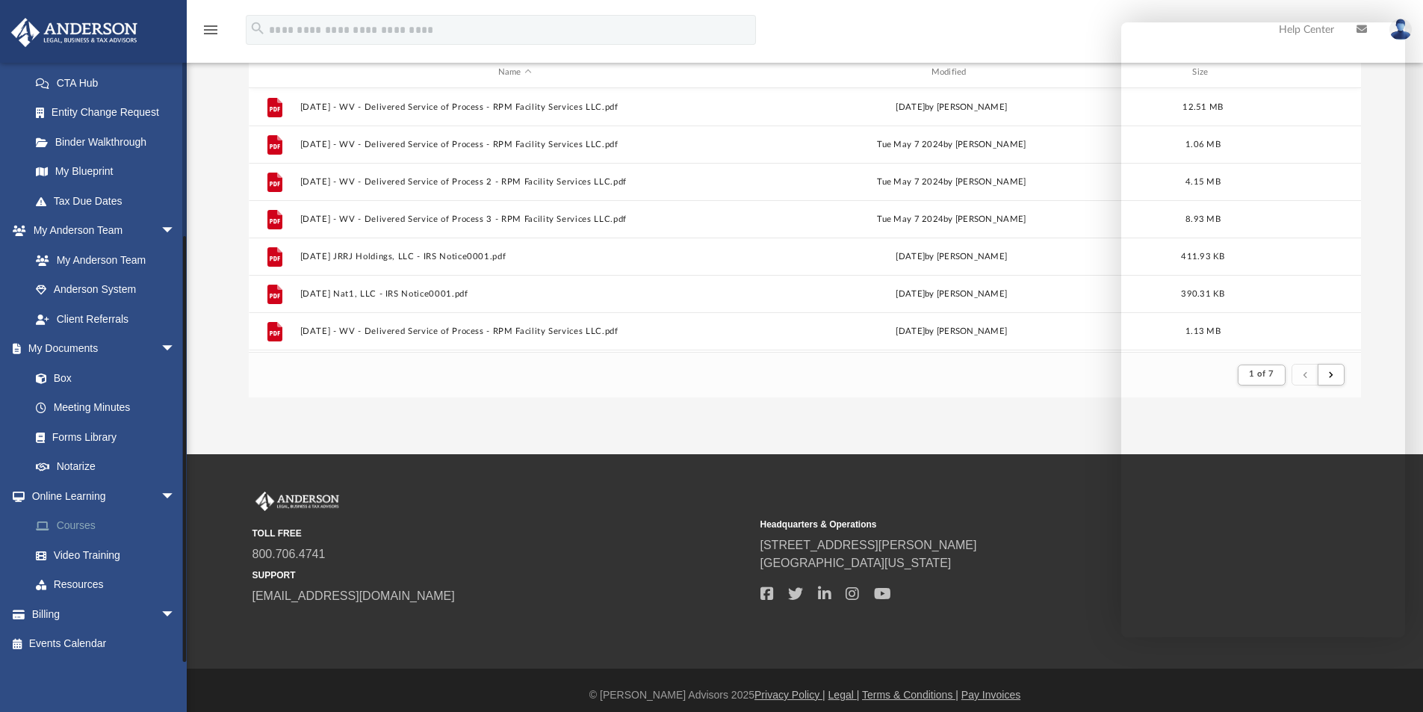
scroll to position [219, 0]
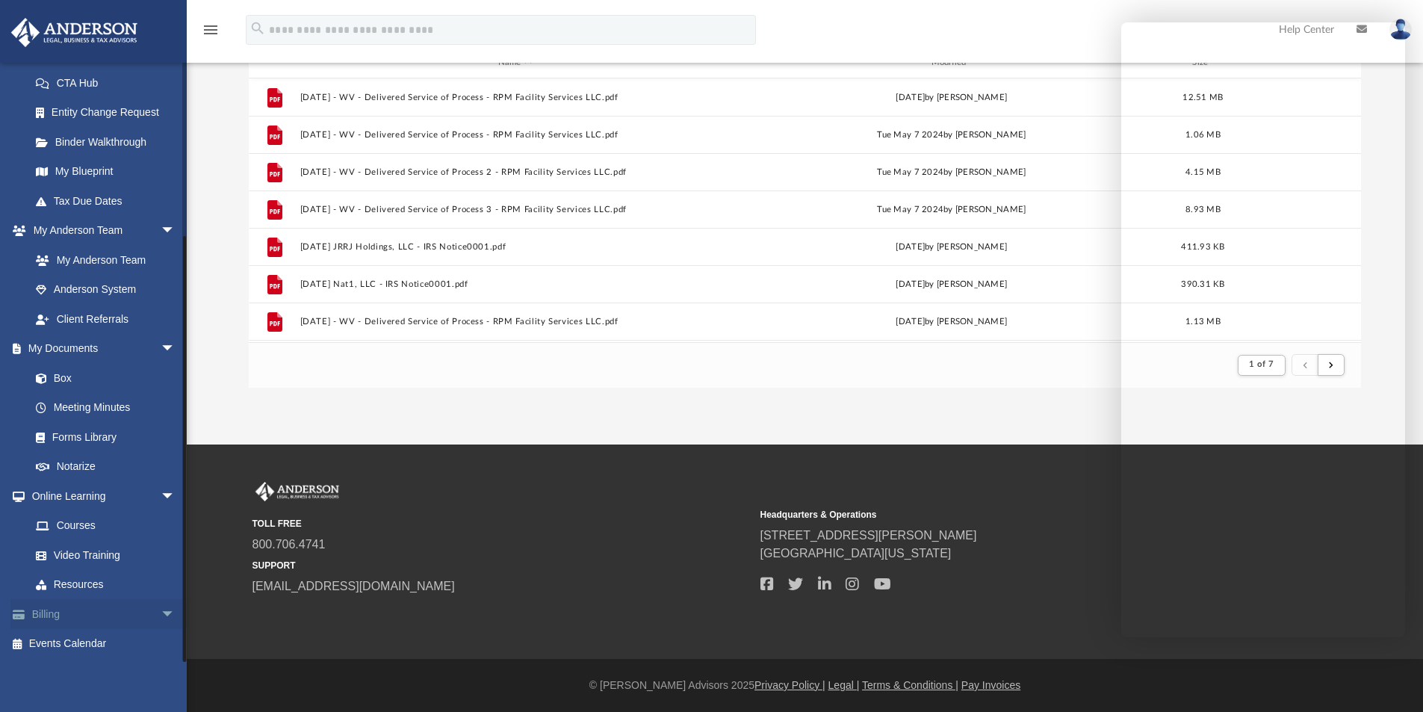
click at [161, 609] on span "arrow_drop_down" at bounding box center [176, 614] width 30 height 31
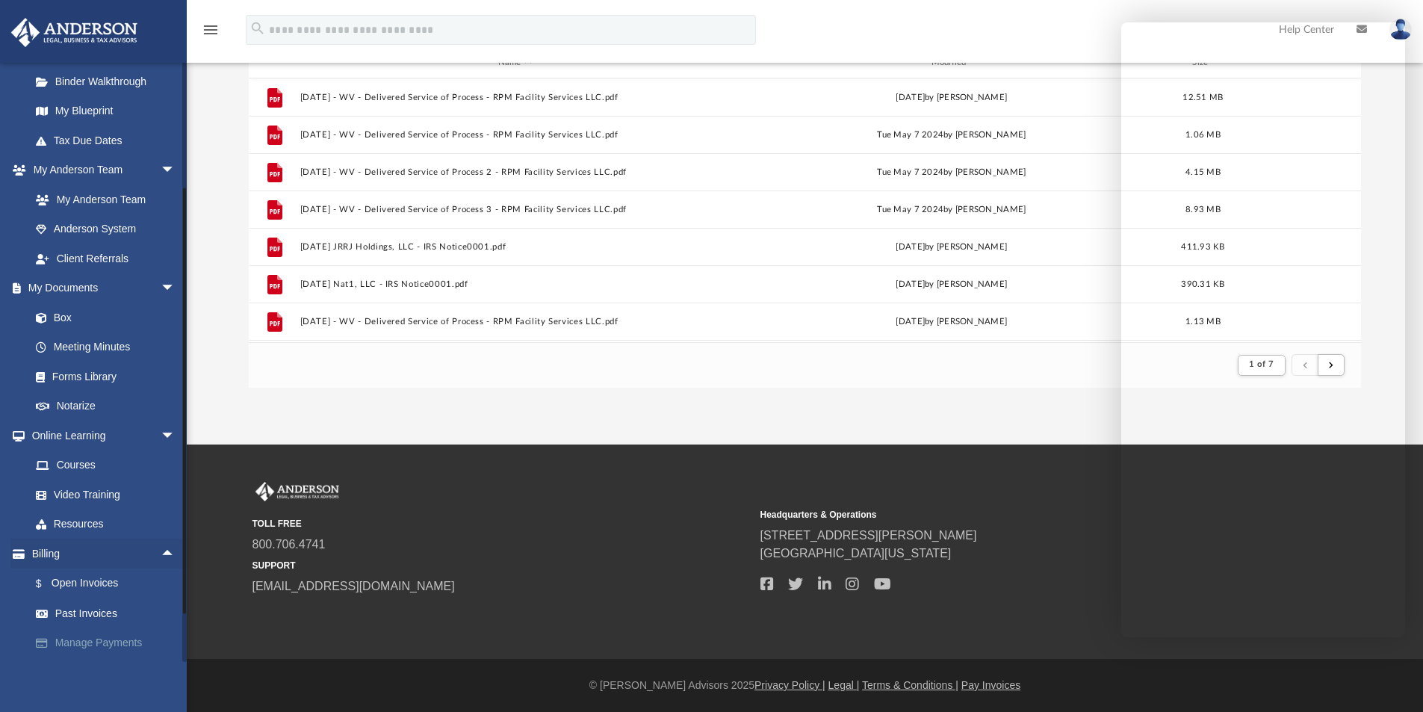
scroll to position [324, 0]
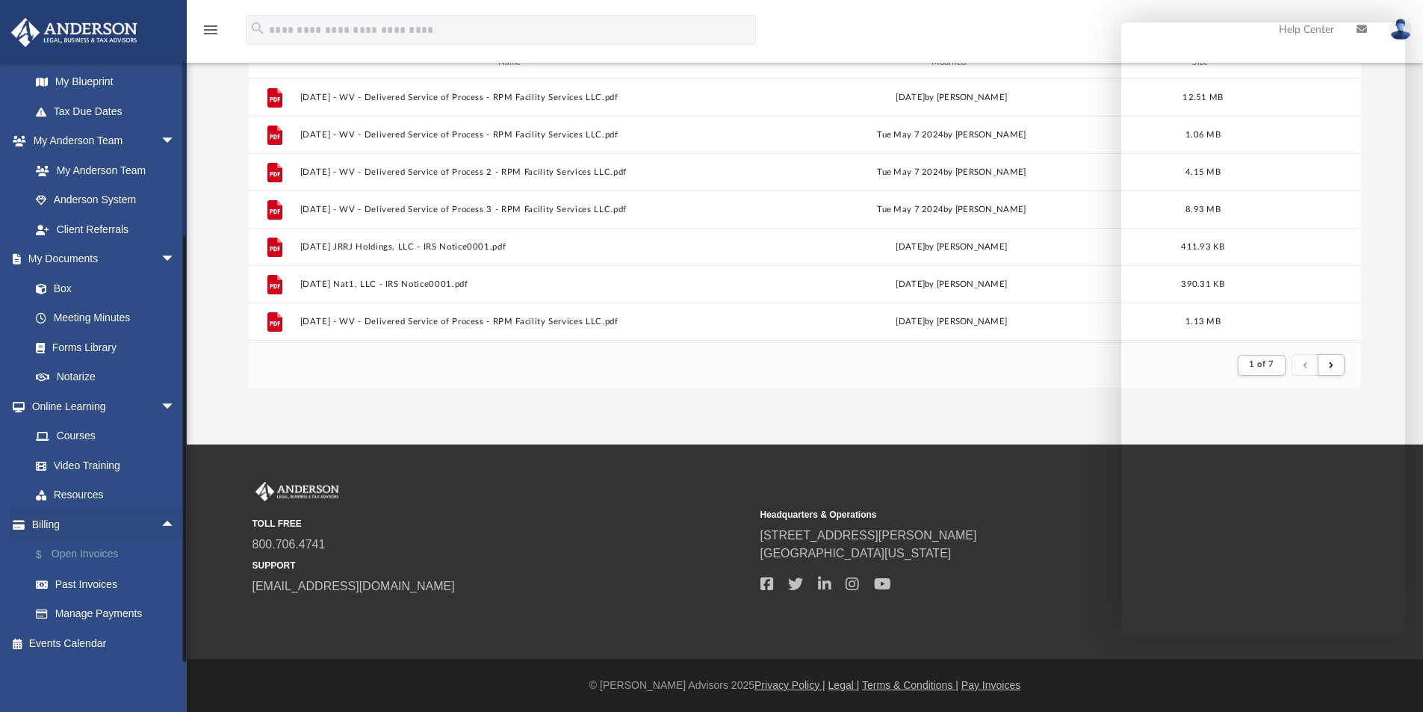
click at [84, 555] on link "$ Open Invoices" at bounding box center [109, 554] width 177 height 31
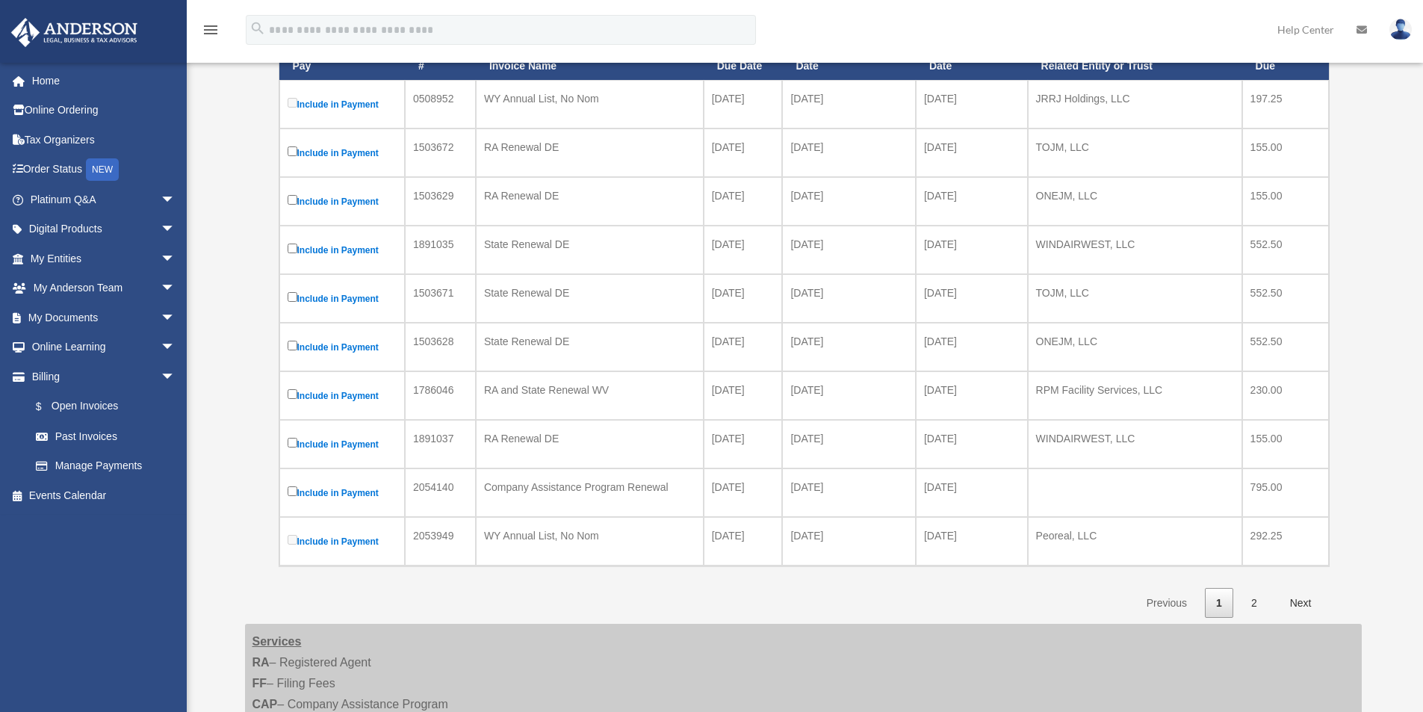
scroll to position [323, 0]
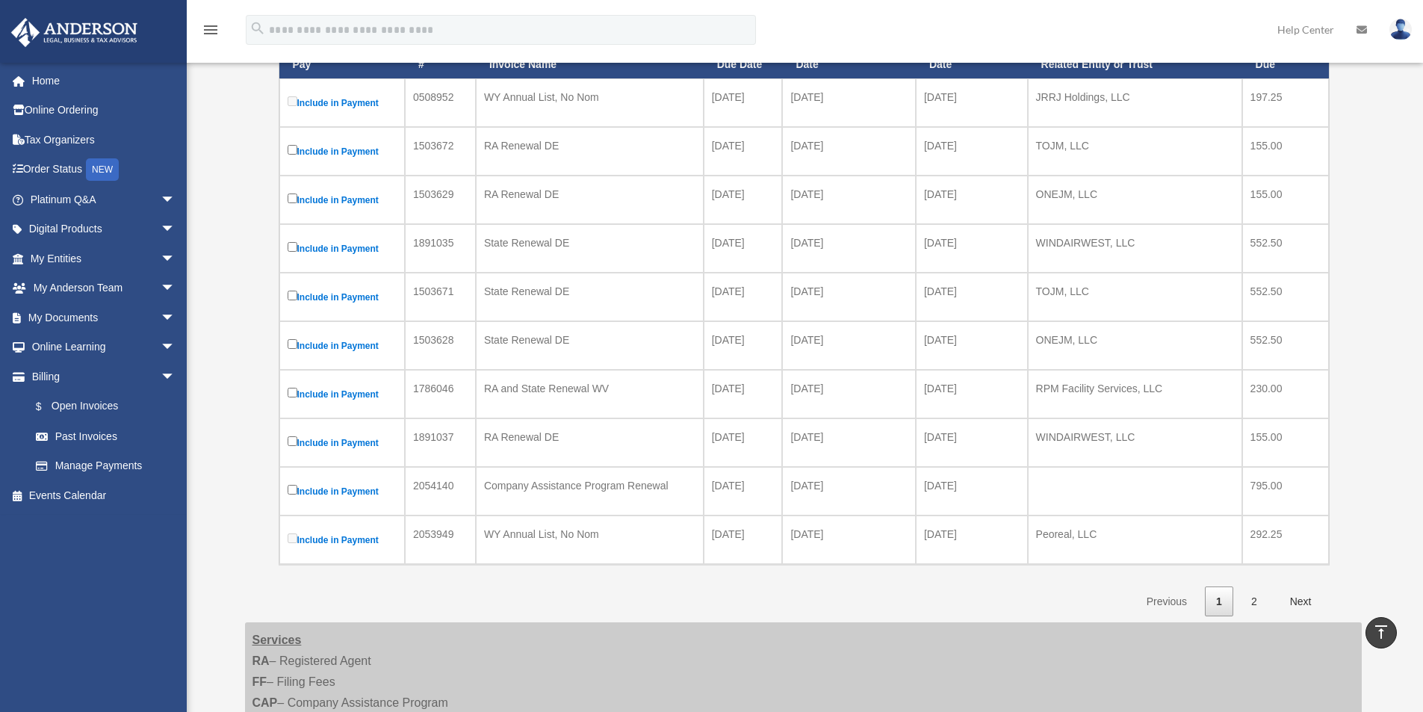
click at [355, 488] on label "Include in Payment" at bounding box center [342, 491] width 109 height 19
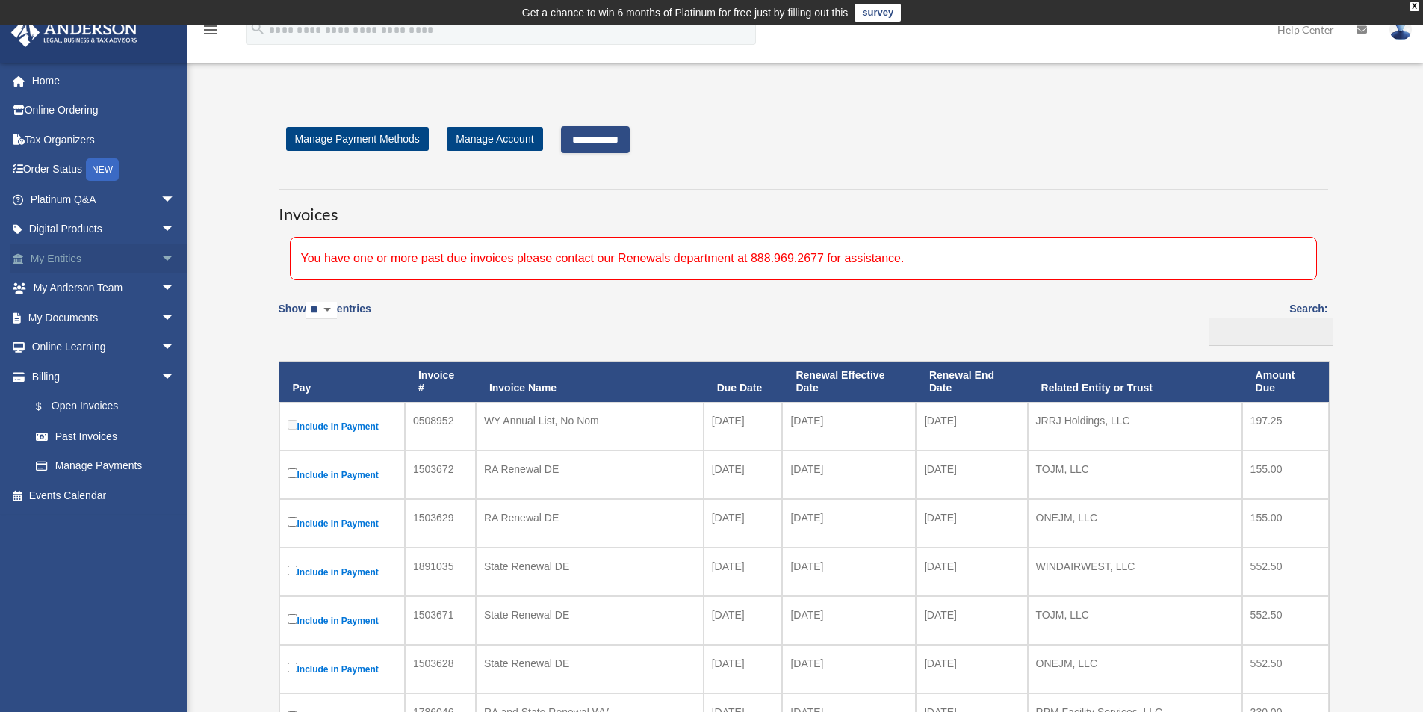
click at [161, 260] on span "arrow_drop_down" at bounding box center [176, 258] width 30 height 31
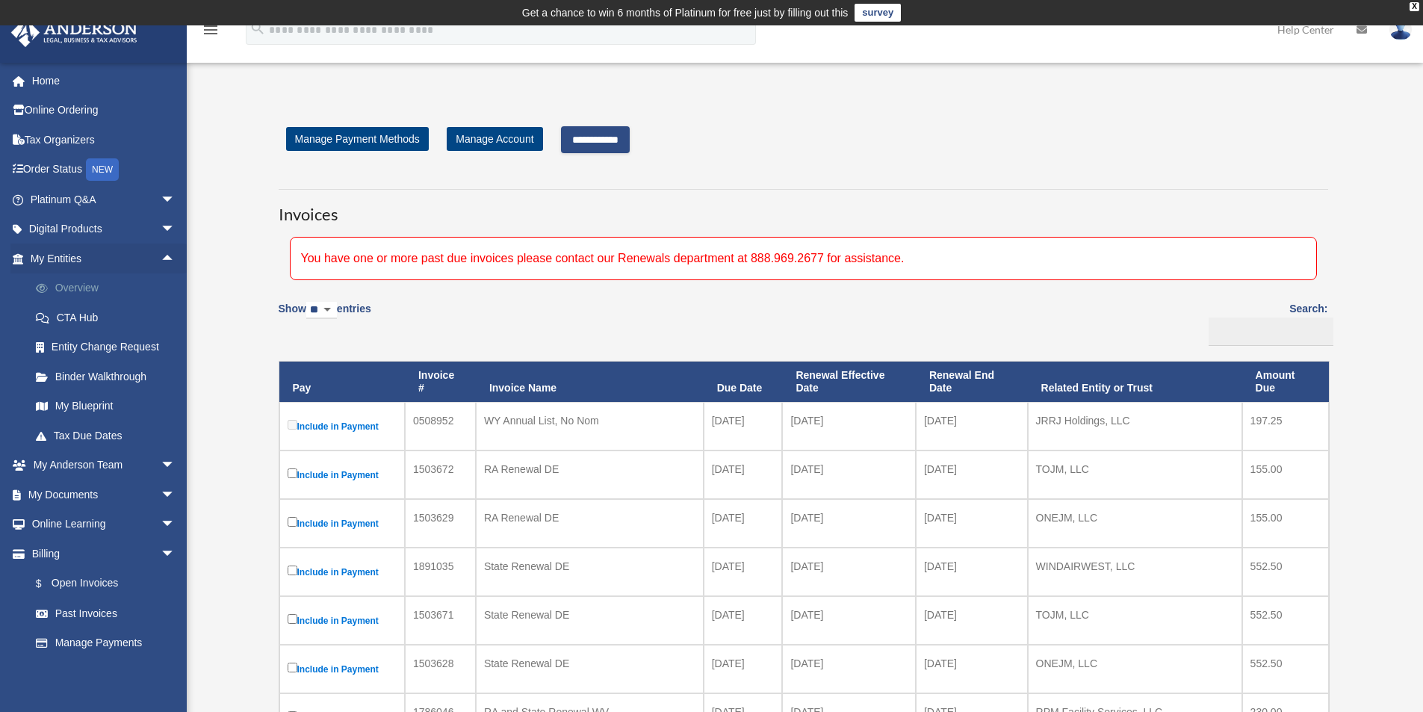
click at [89, 285] on link "Overview" at bounding box center [109, 288] width 177 height 30
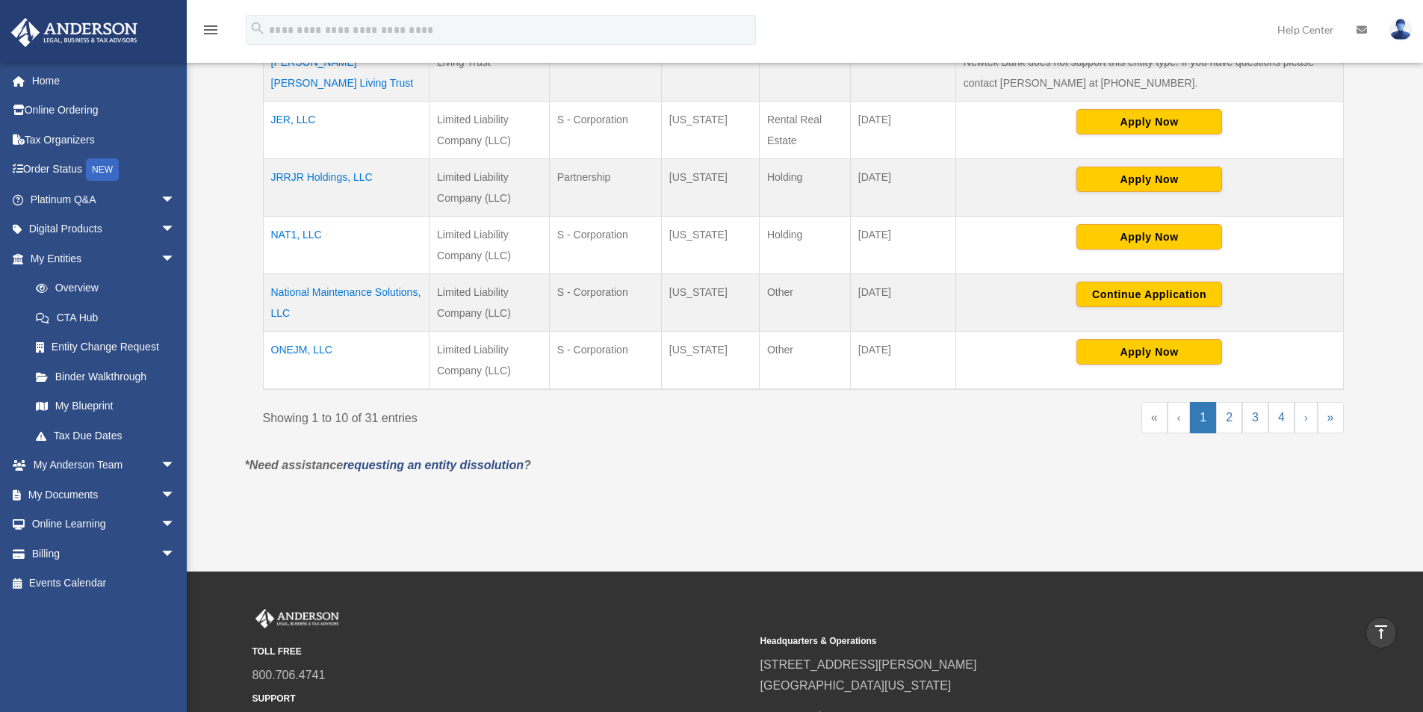
scroll to position [323, 0]
